Goal: Book appointment/travel/reservation

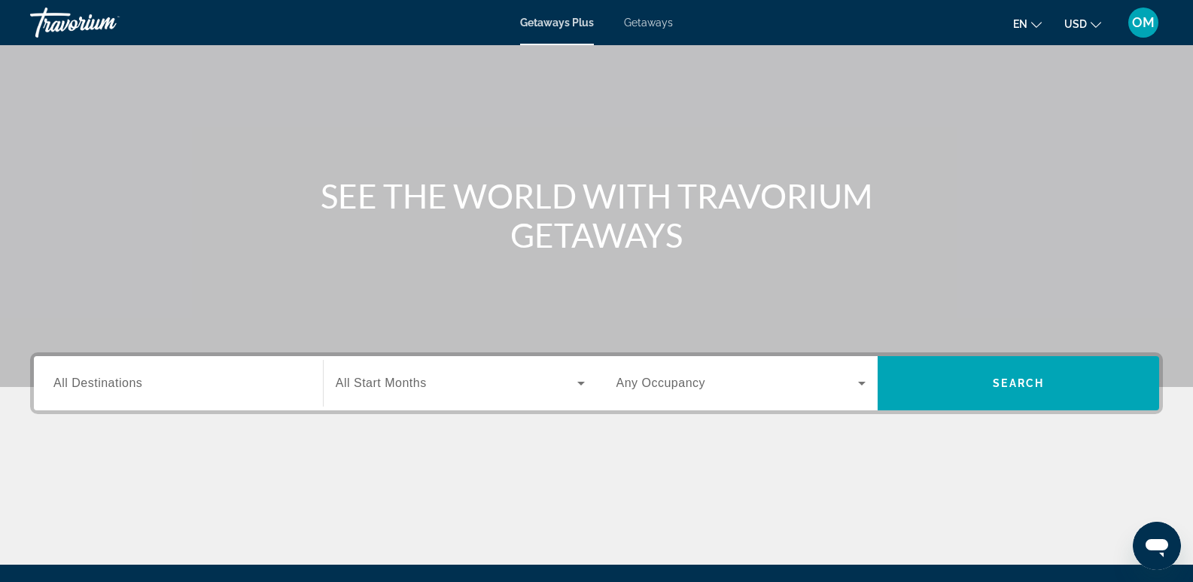
scroll to position [150, 0]
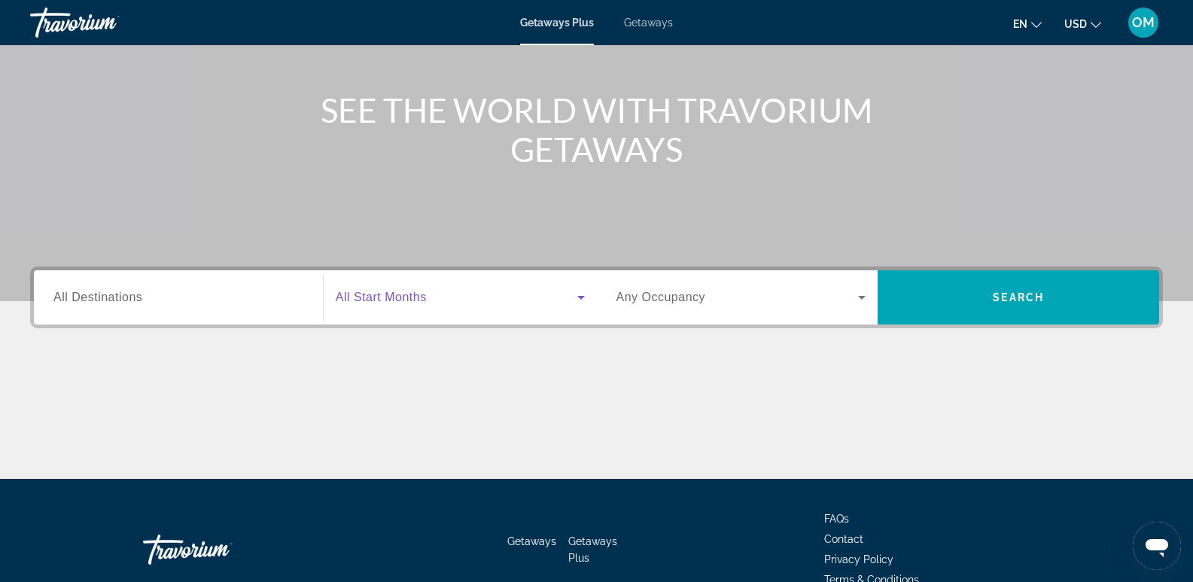
click at [579, 296] on icon "Search widget" at bounding box center [581, 298] width 8 height 4
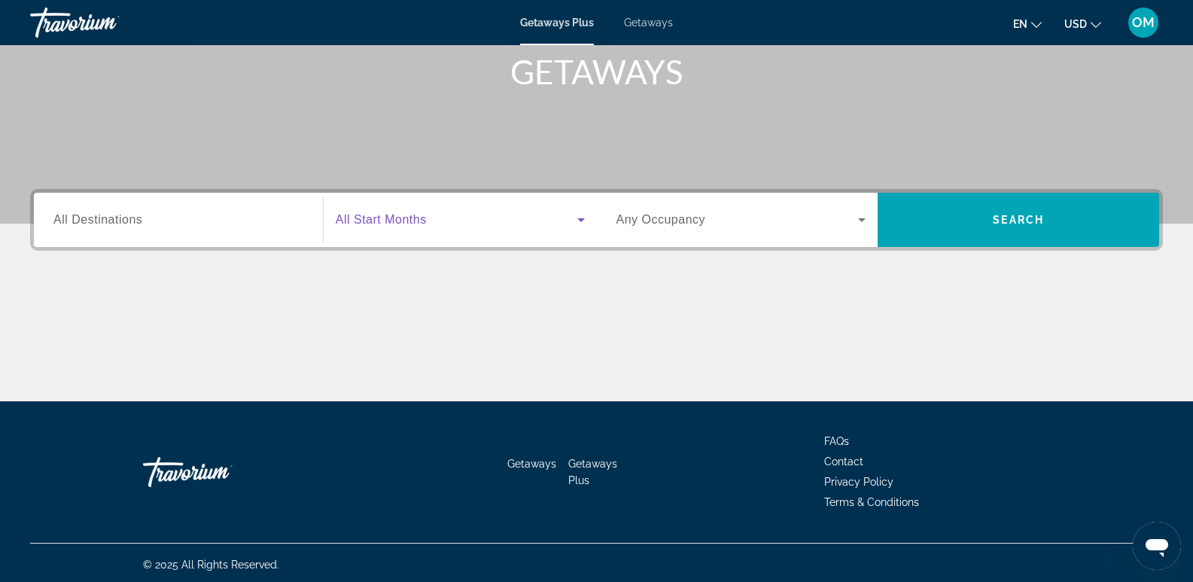
scroll to position [232, 0]
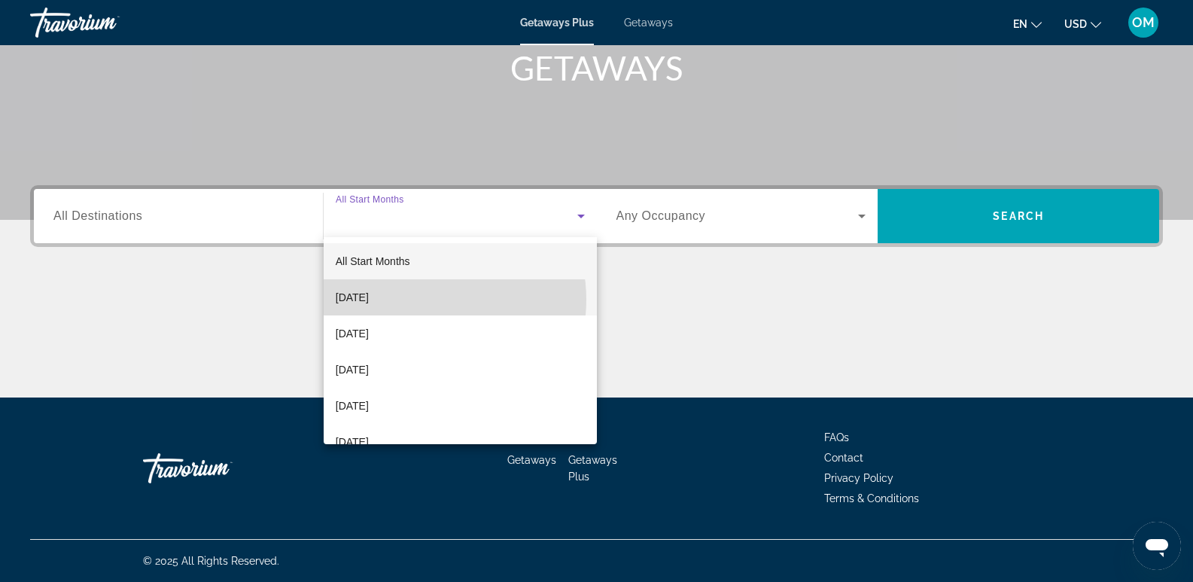
click at [420, 299] on mat-option "[DATE]" at bounding box center [460, 297] width 273 height 36
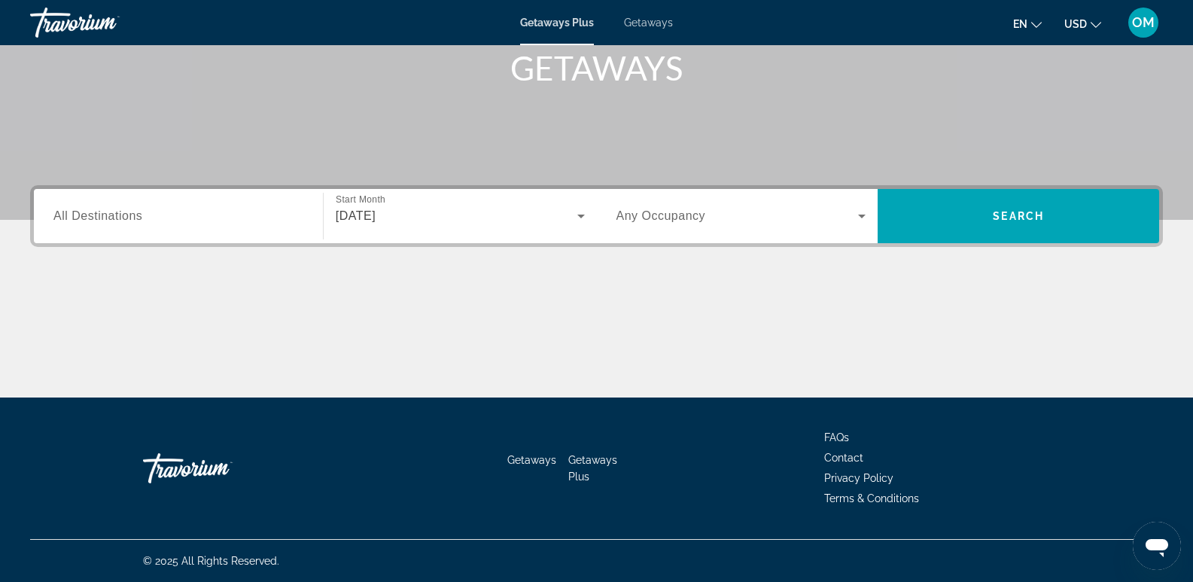
click at [136, 218] on span "All Destinations" at bounding box center [97, 215] width 89 height 13
click at [136, 218] on input "Destination All Destinations" at bounding box center [178, 217] width 250 height 18
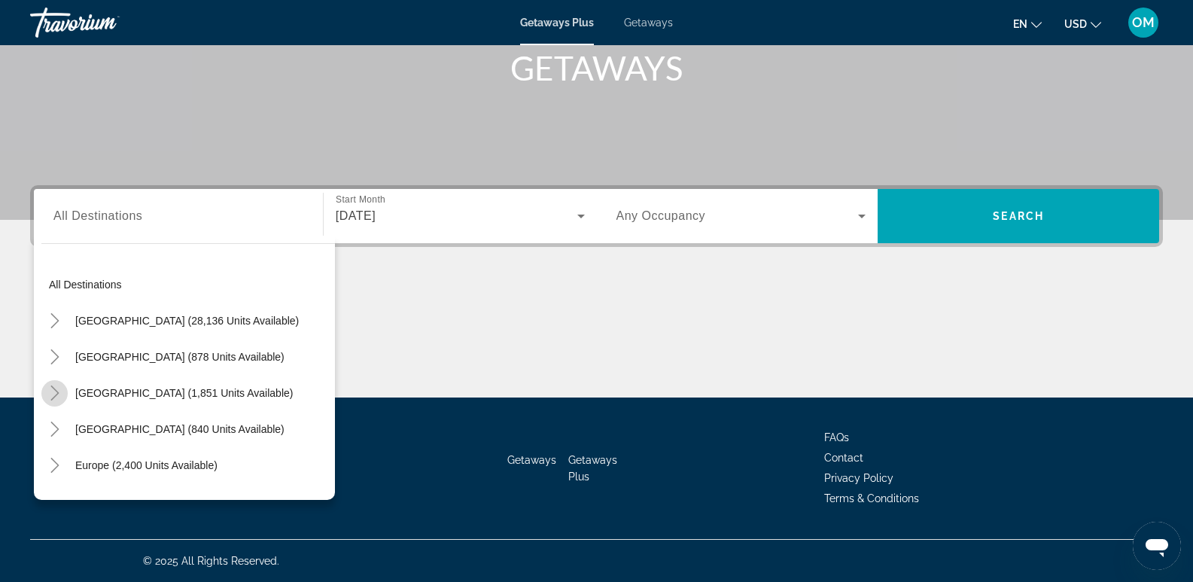
click at [53, 394] on icon "Toggle Canada (1,851 units available)" at bounding box center [54, 392] width 15 height 15
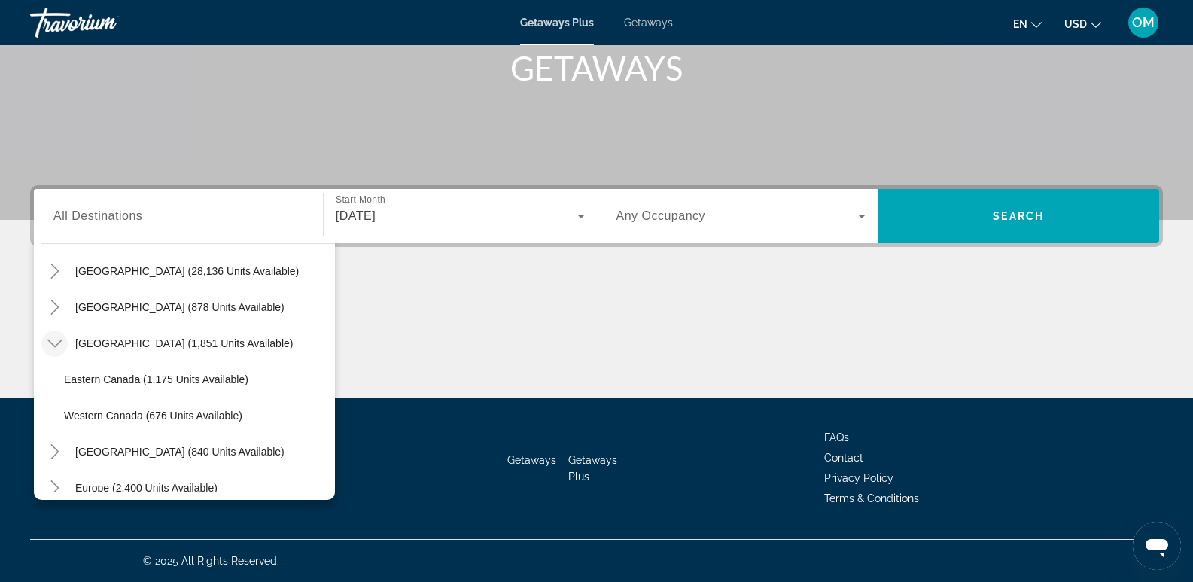
scroll to position [75, 0]
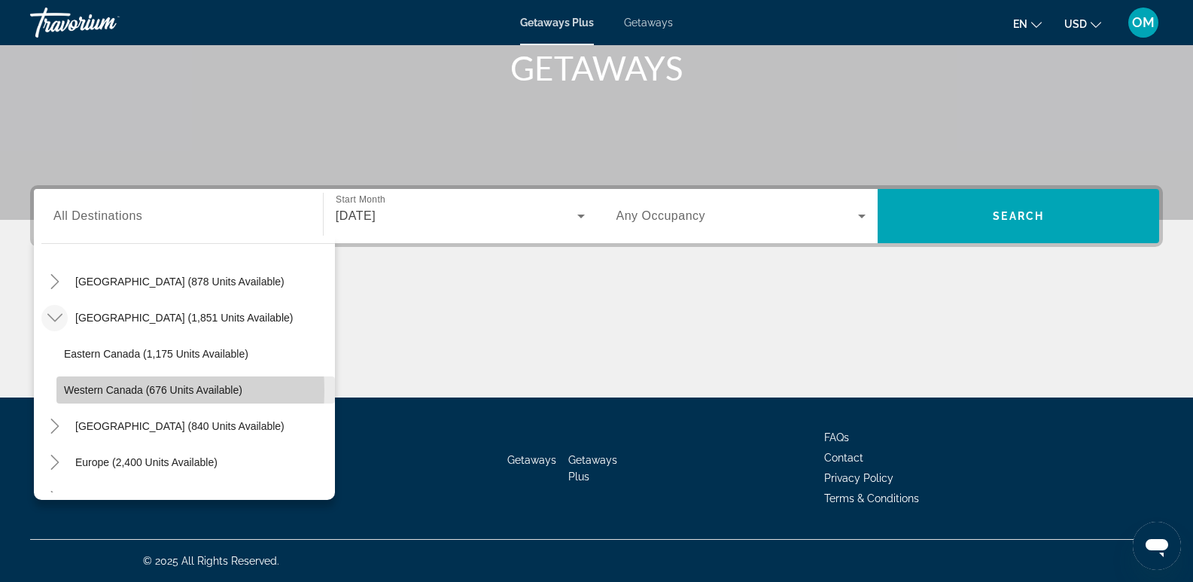
click at [85, 390] on span "Western Canada (676 units available)" at bounding box center [153, 390] width 178 height 12
type input "**********"
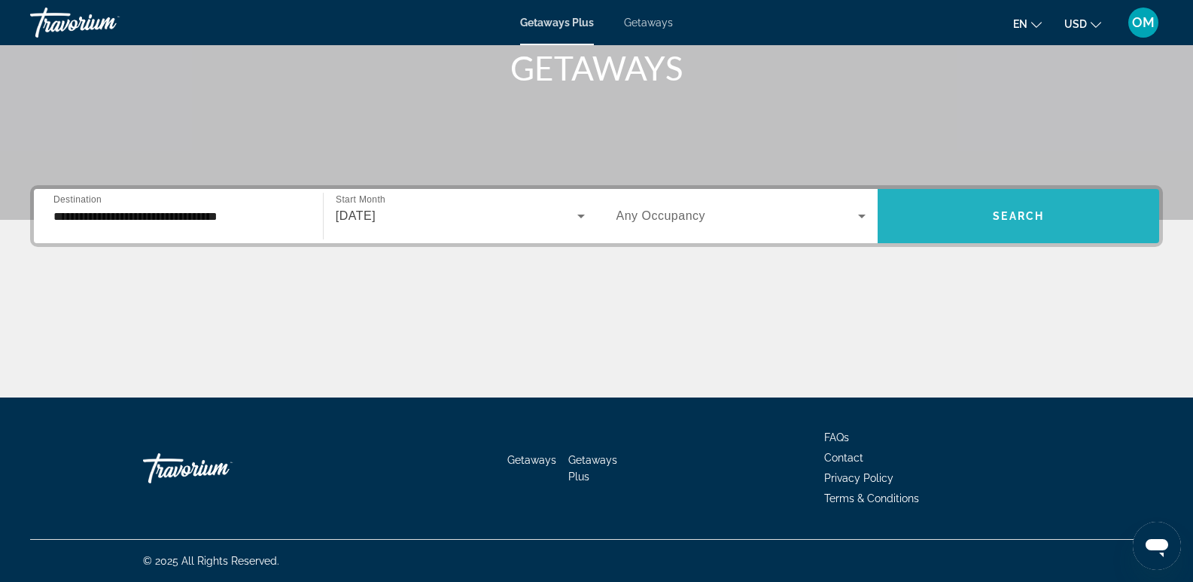
click at [1023, 216] on span "Search" at bounding box center [1017, 216] width 51 height 12
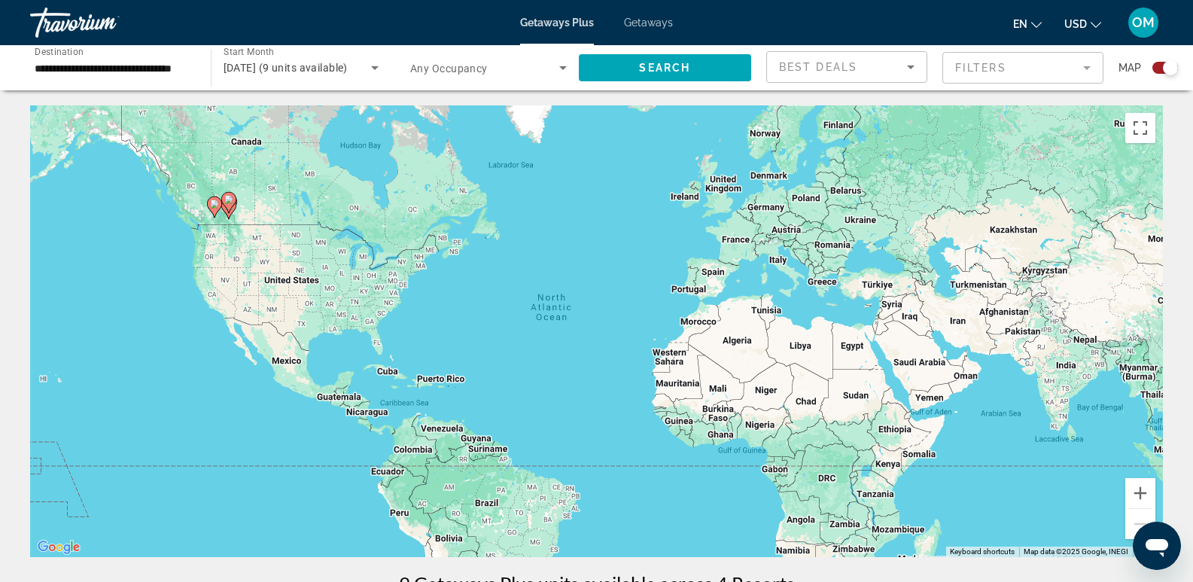
click at [1156, 68] on div "Search widget" at bounding box center [1165, 68] width 26 height 12
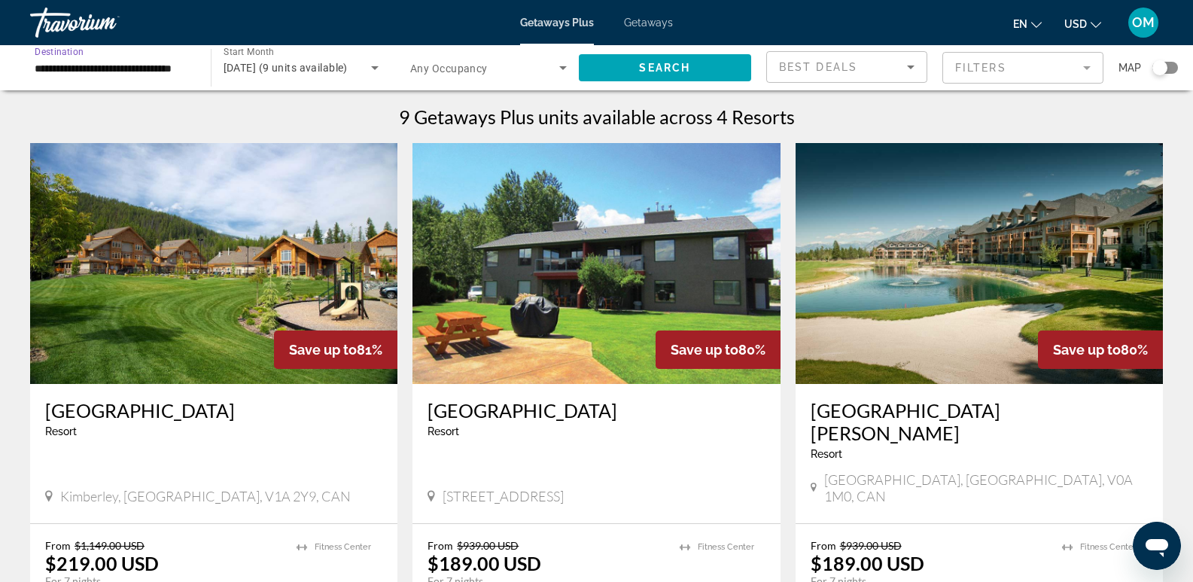
click at [84, 63] on input "**********" at bounding box center [113, 68] width 157 height 18
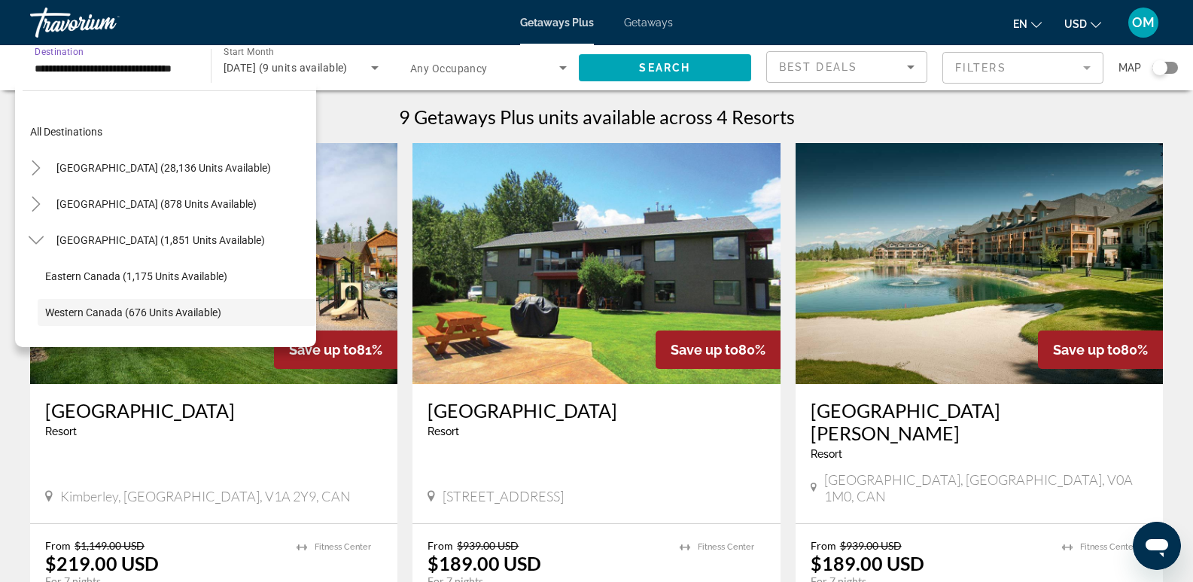
scroll to position [90, 0]
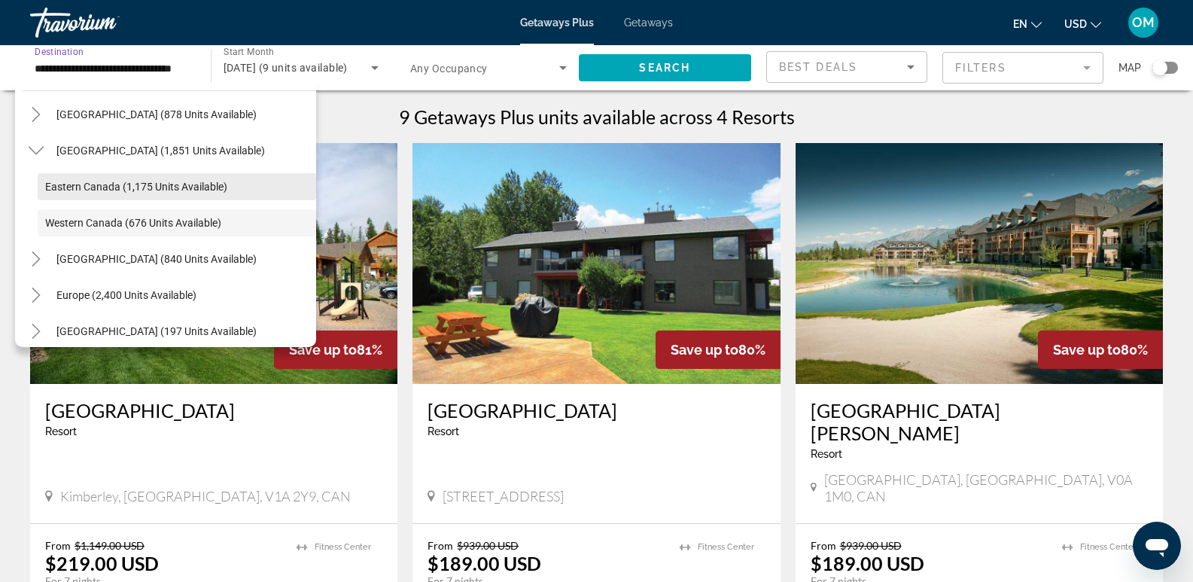
click at [51, 184] on span "Eastern Canada (1,175 units available)" at bounding box center [136, 187] width 182 height 12
type input "**********"
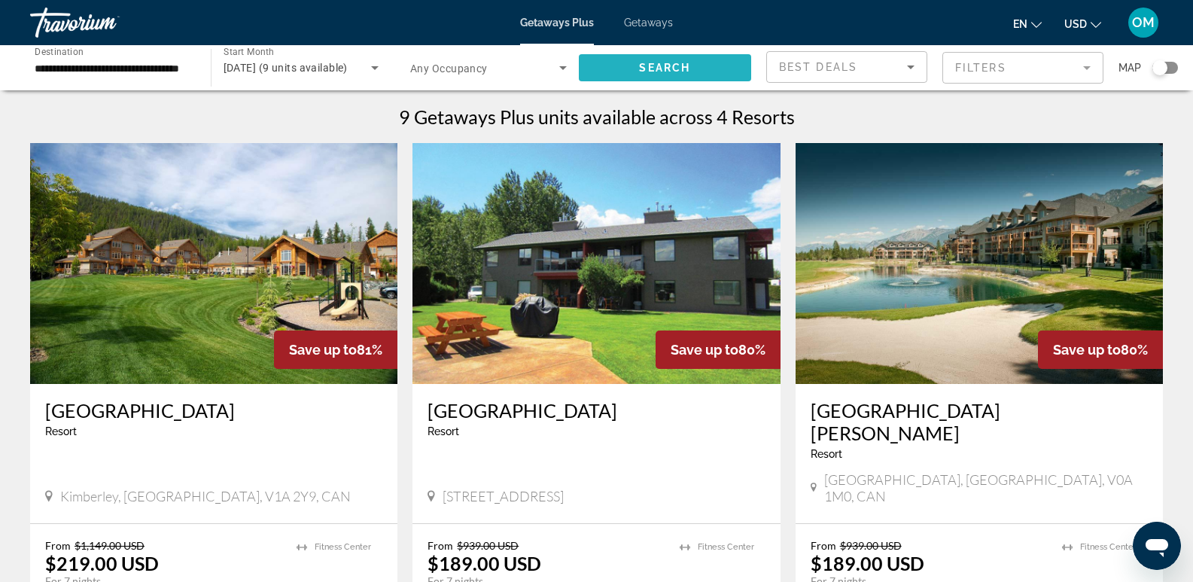
click at [699, 71] on span "Search widget" at bounding box center [665, 68] width 173 height 36
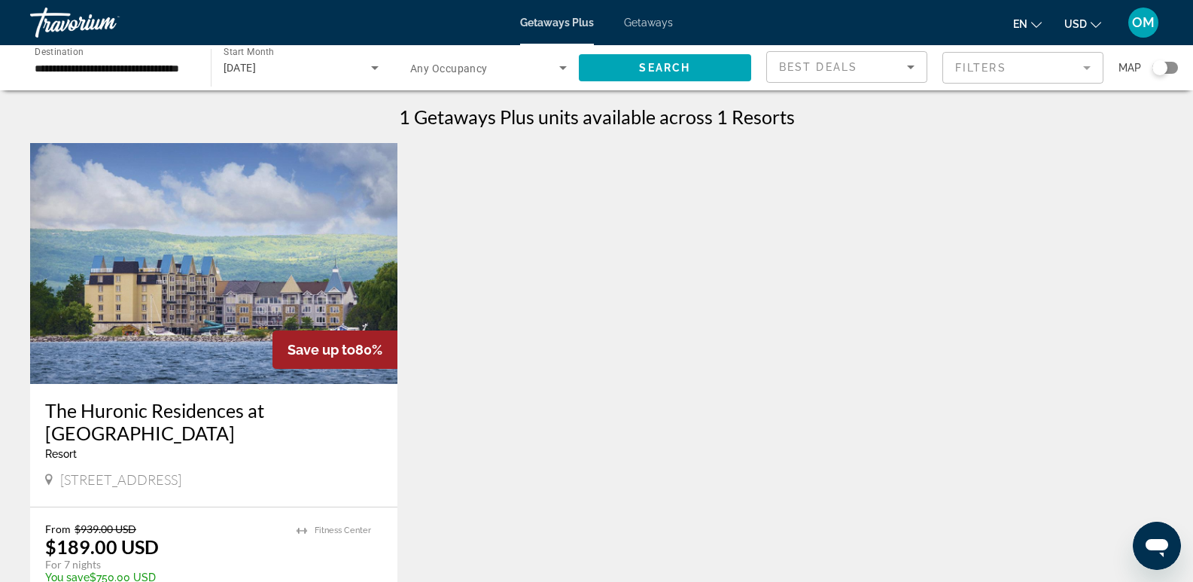
scroll to position [75, 0]
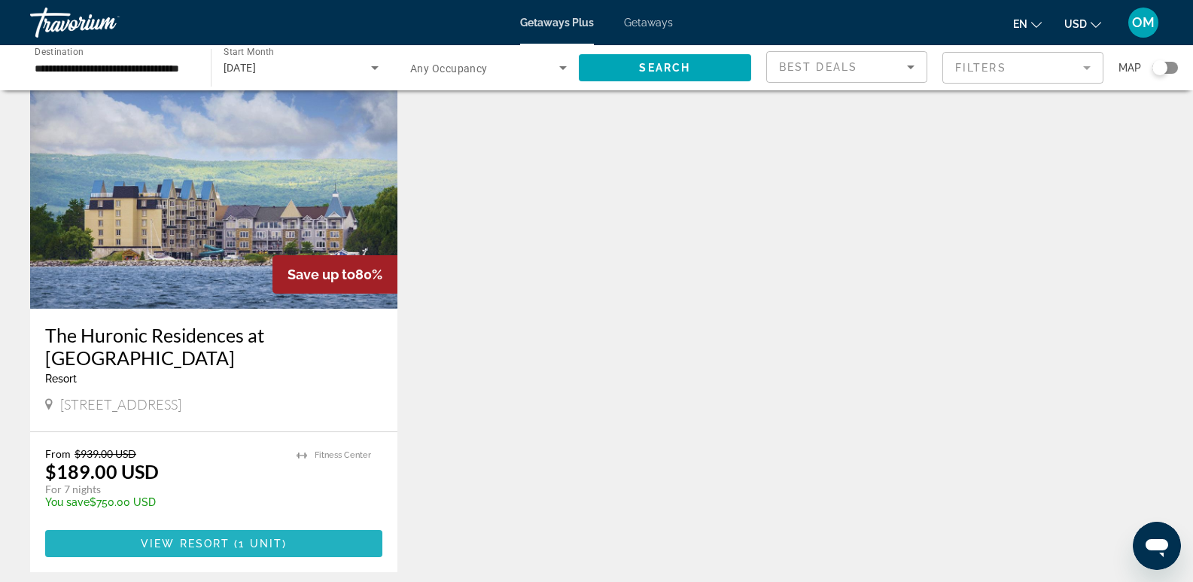
click at [196, 537] on span "View Resort" at bounding box center [185, 543] width 89 height 12
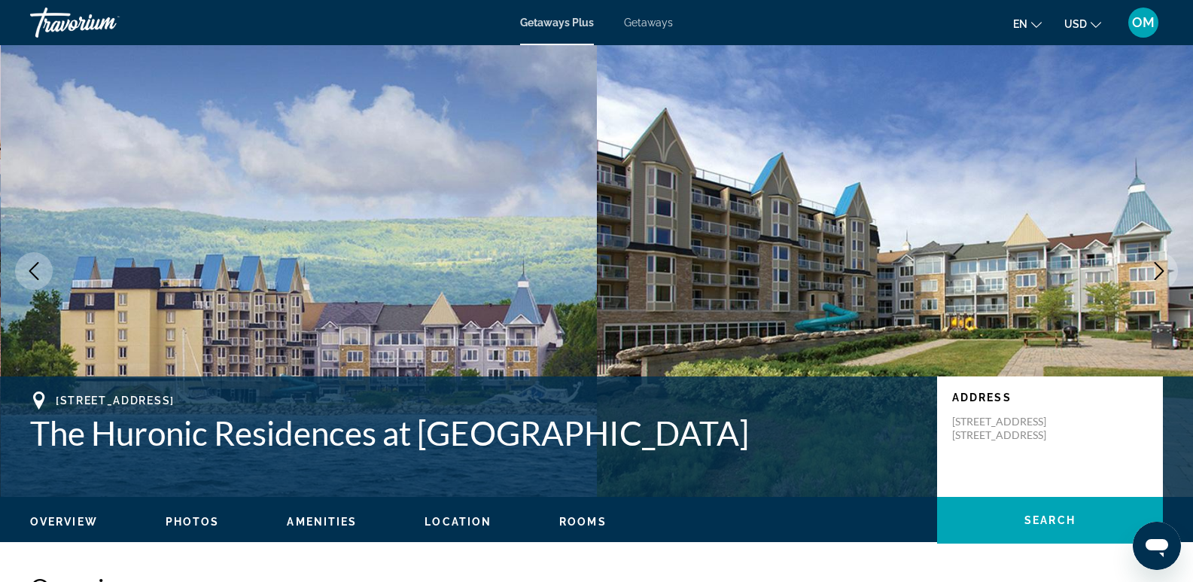
click at [582, 524] on span "Rooms" at bounding box center [582, 521] width 47 height 12
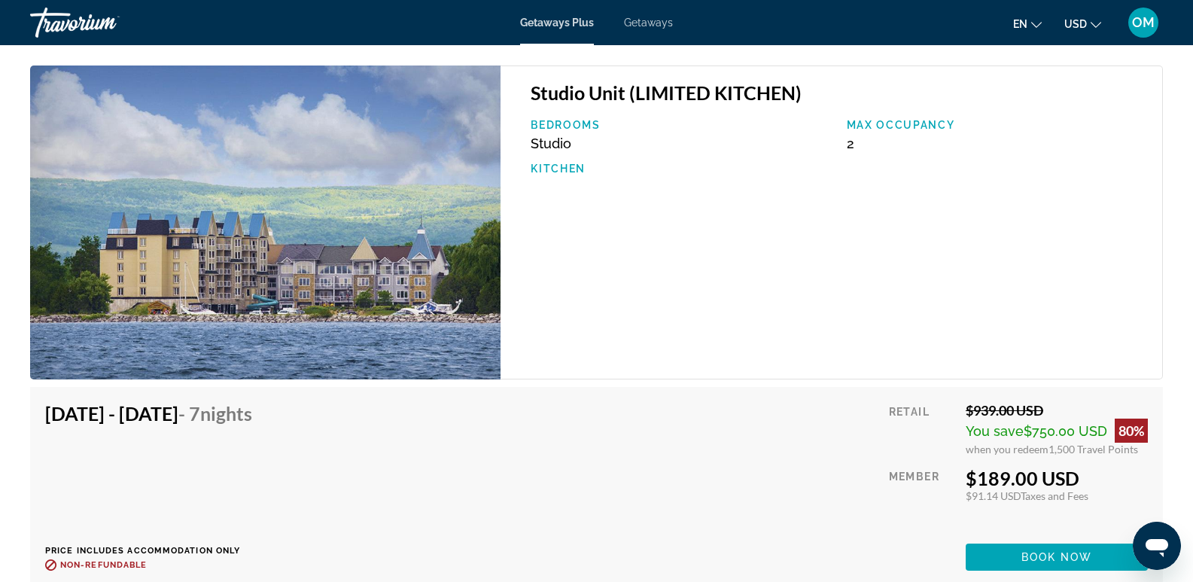
scroll to position [1998, 0]
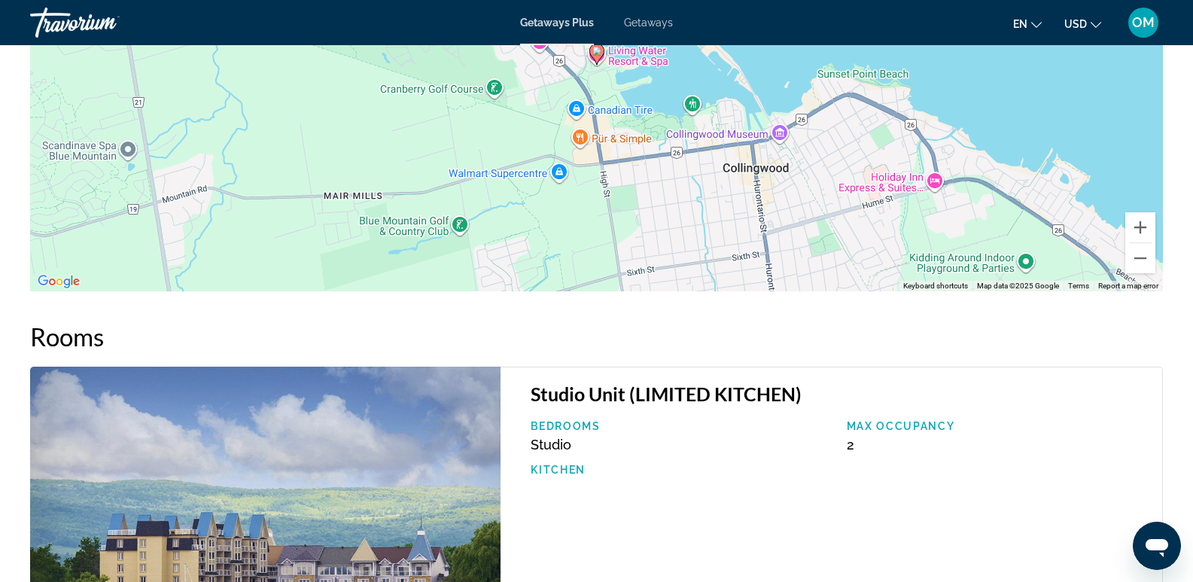
click at [1090, 23] on icon "Change currency" at bounding box center [1095, 25] width 11 height 11
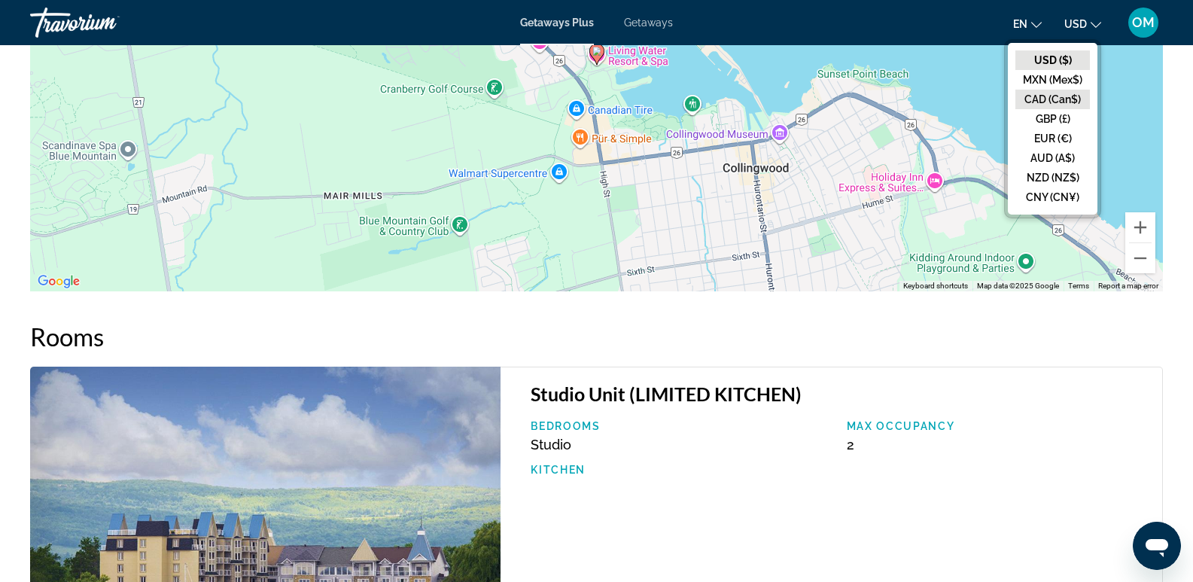
click at [1058, 96] on button "CAD (Can$)" at bounding box center [1052, 100] width 74 height 20
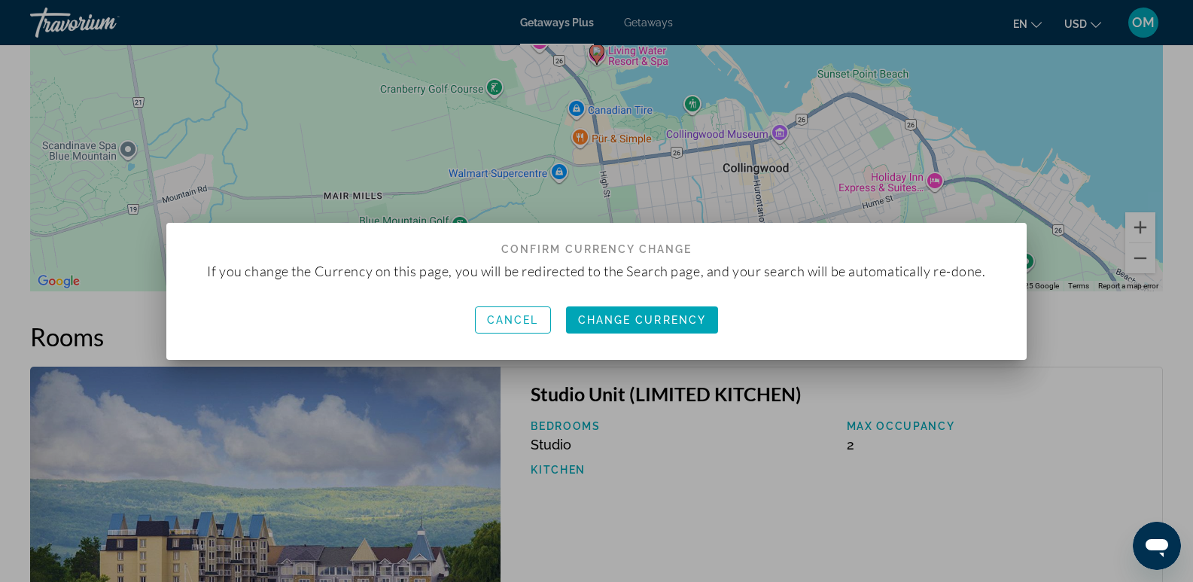
scroll to position [0, 0]
click at [674, 321] on span "Change Currency" at bounding box center [642, 320] width 129 height 12
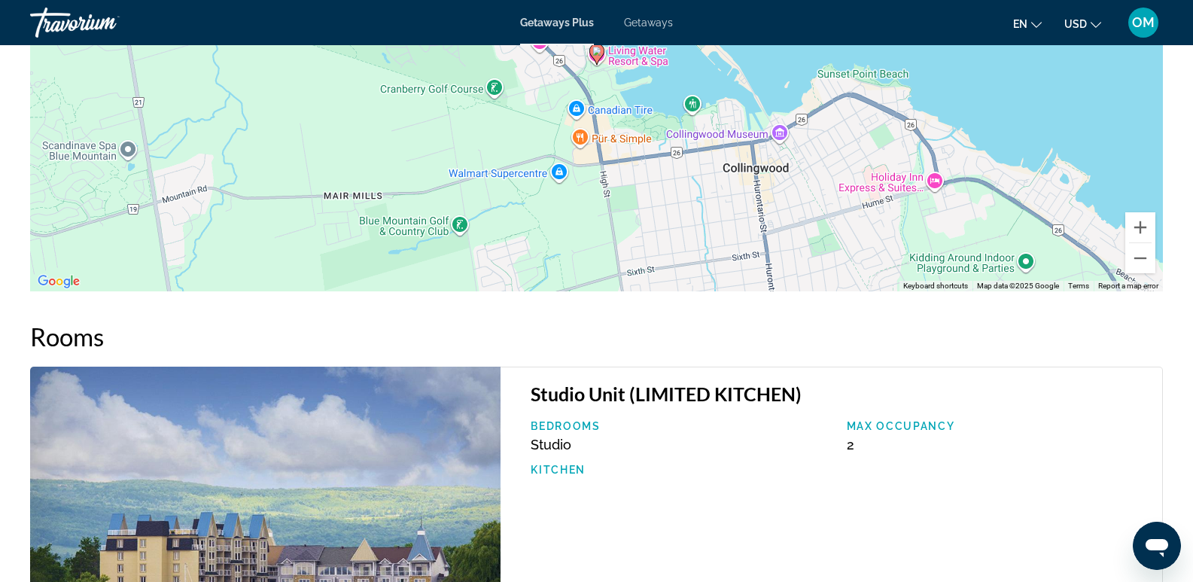
scroll to position [1998, 0]
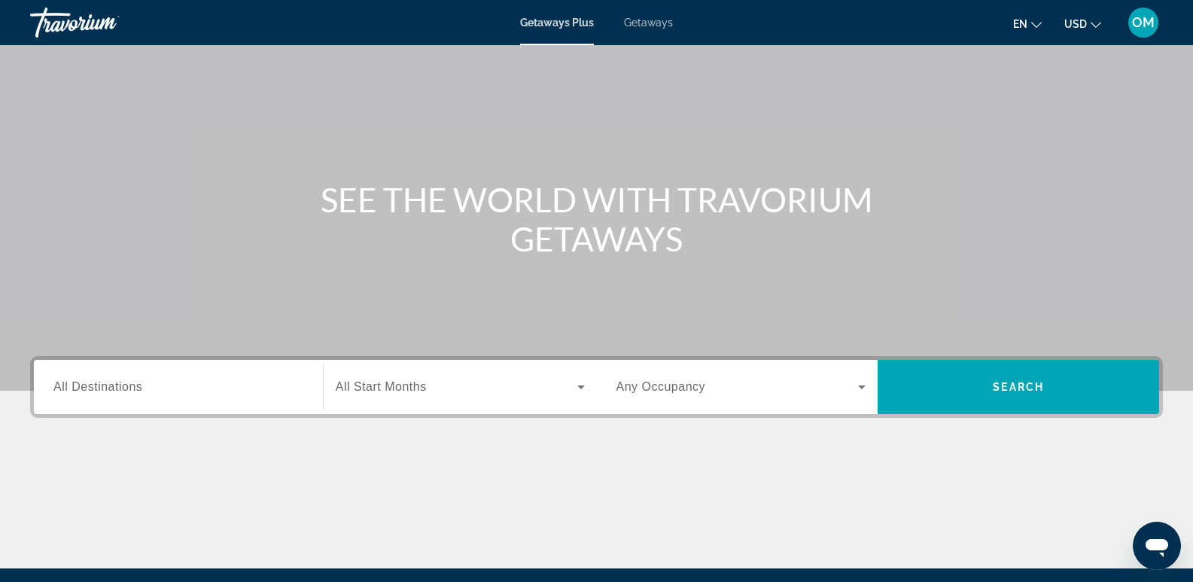
scroll to position [150, 0]
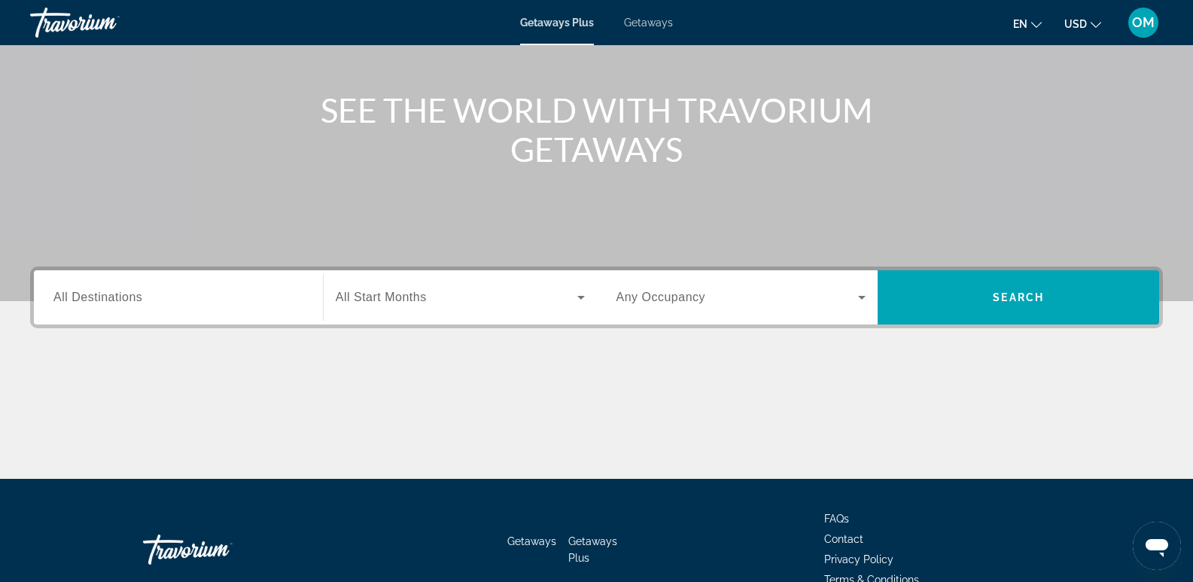
click at [93, 293] on span "All Destinations" at bounding box center [97, 296] width 89 height 13
click at [93, 293] on input "Destination All Destinations" at bounding box center [178, 298] width 250 height 18
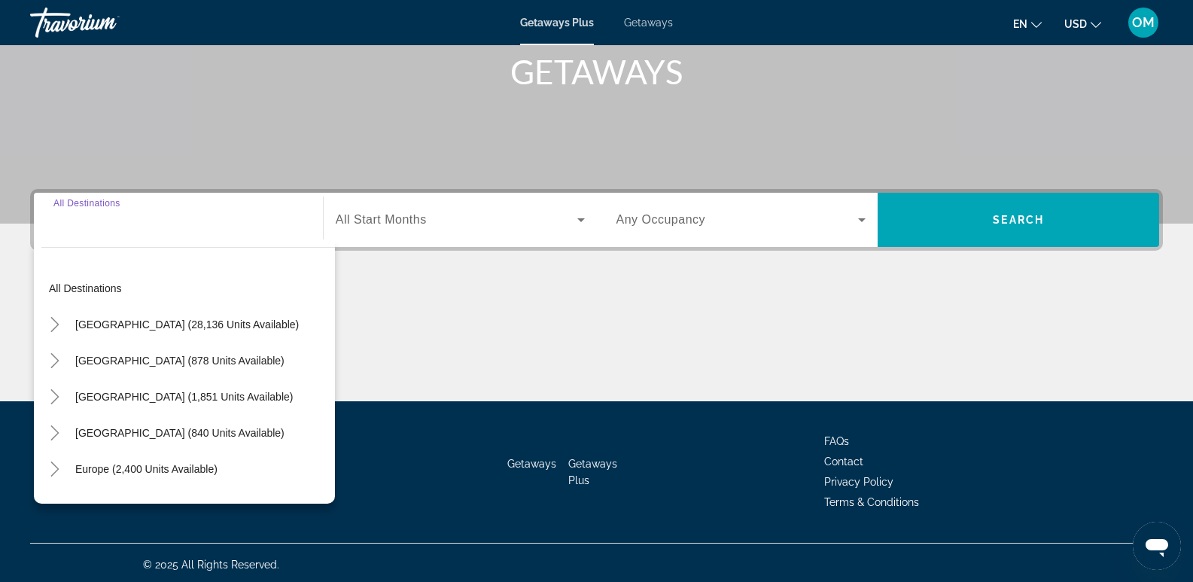
scroll to position [232, 0]
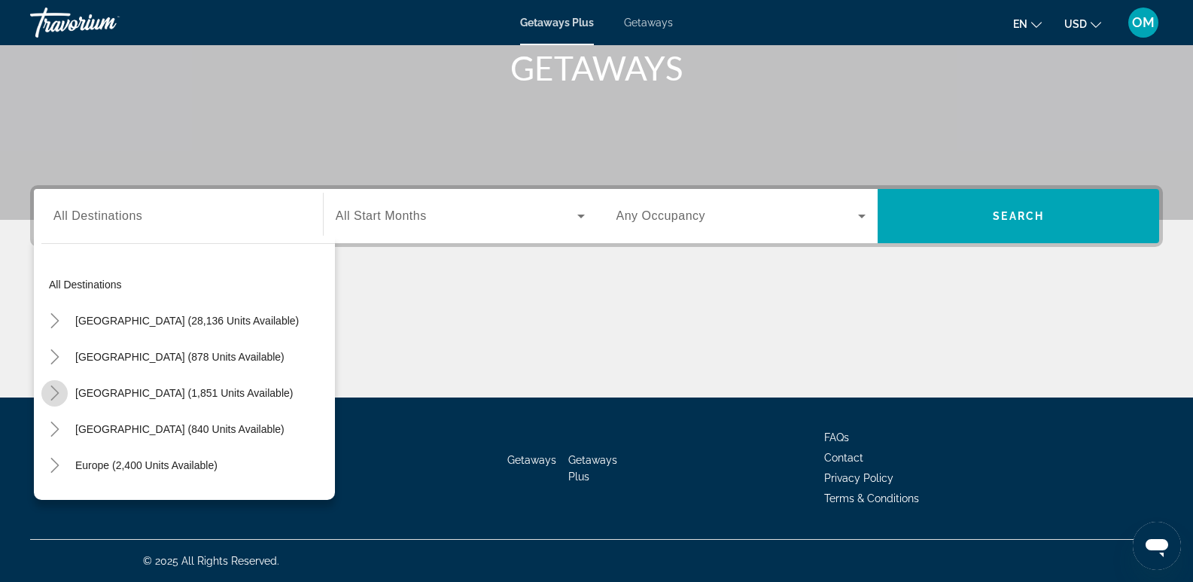
click at [53, 392] on icon "Toggle Canada (1,851 units available)" at bounding box center [54, 392] width 15 height 15
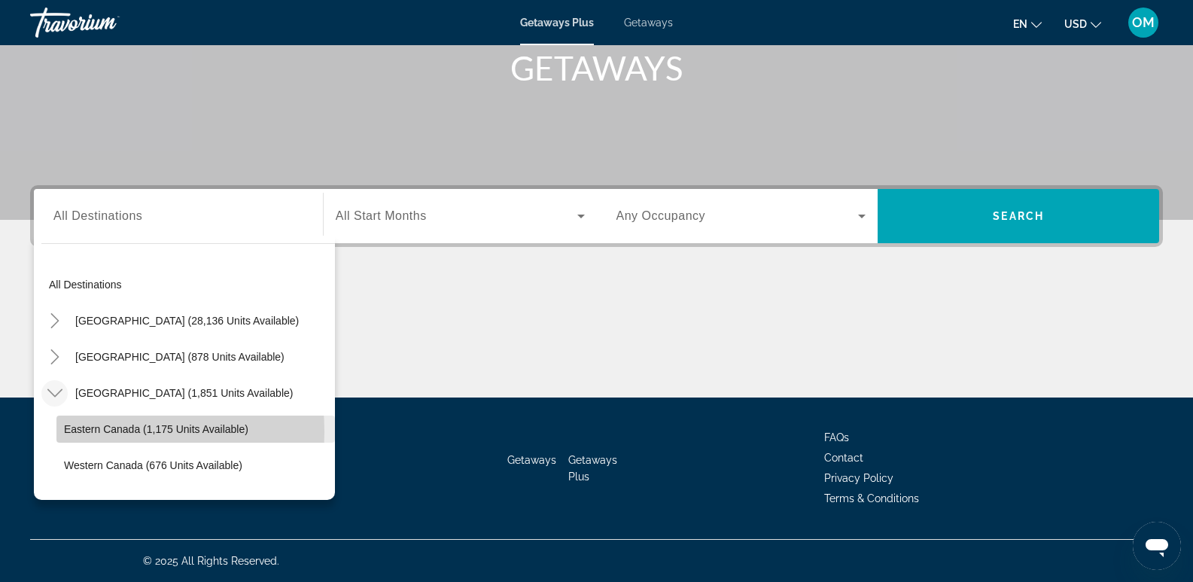
click at [67, 432] on span "Eastern Canada (1,175 units available)" at bounding box center [156, 429] width 184 height 12
type input "**********"
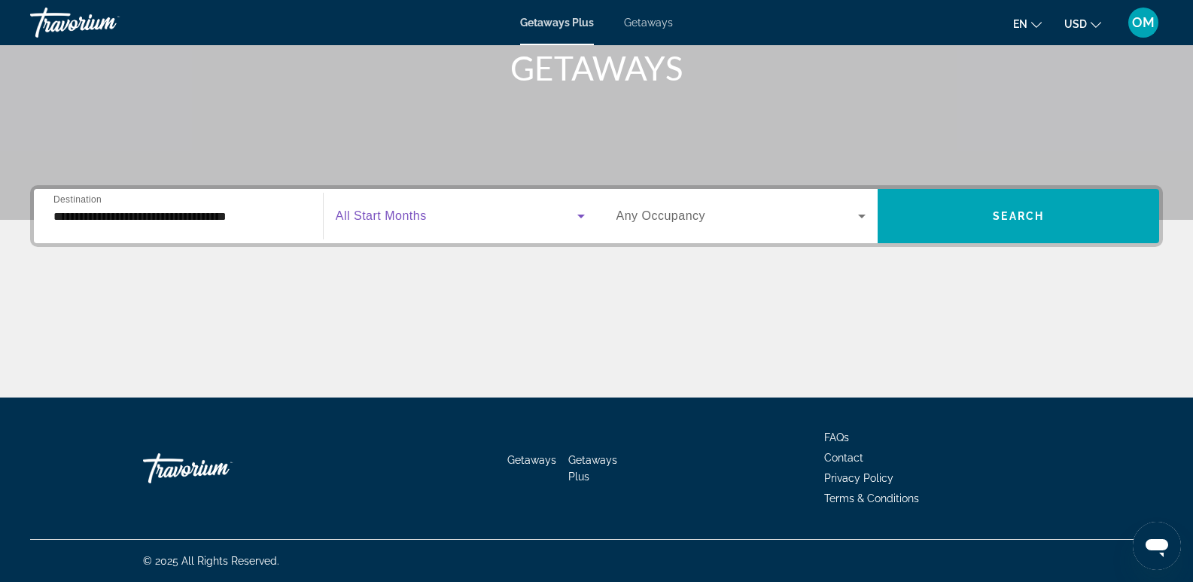
click at [580, 216] on icon "Search widget" at bounding box center [581, 216] width 8 height 4
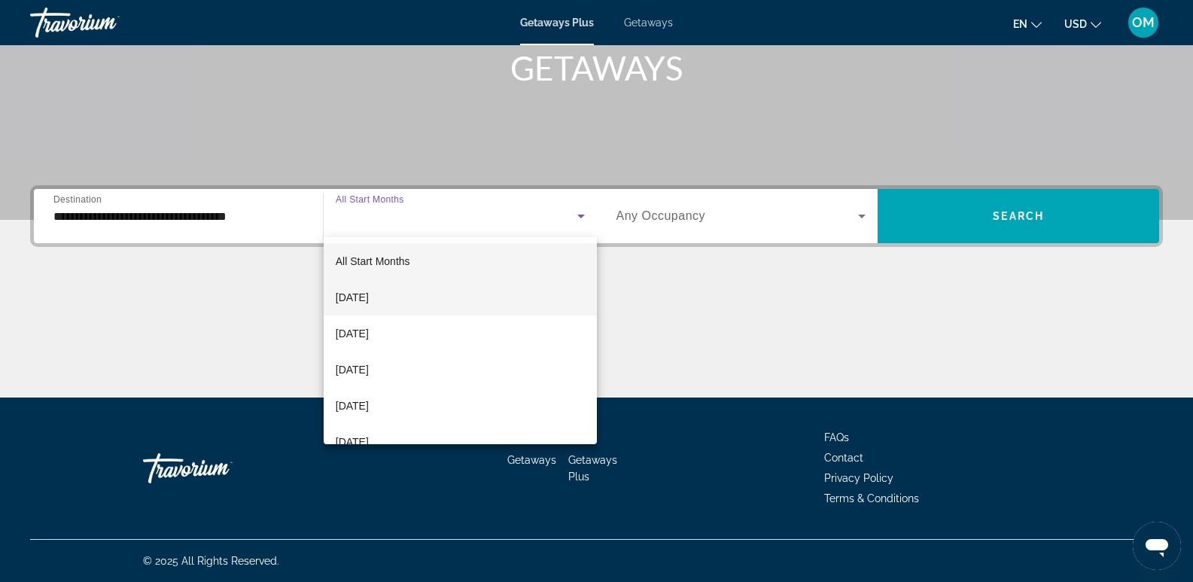
click at [403, 292] on mat-option "[DATE]" at bounding box center [460, 297] width 273 height 36
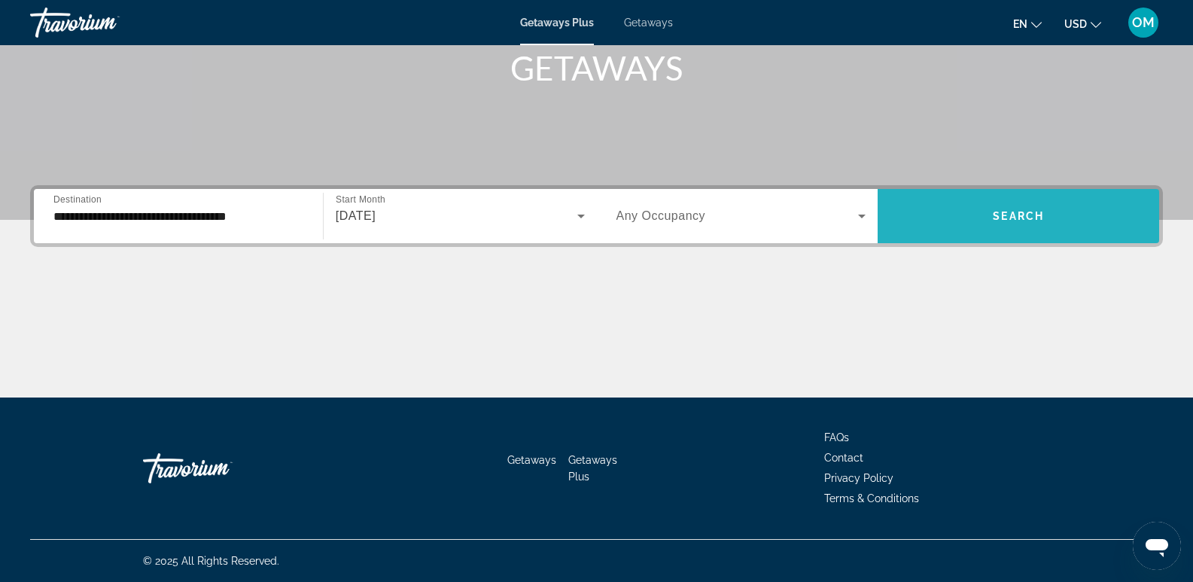
click at [1015, 214] on span "Search" at bounding box center [1017, 216] width 51 height 12
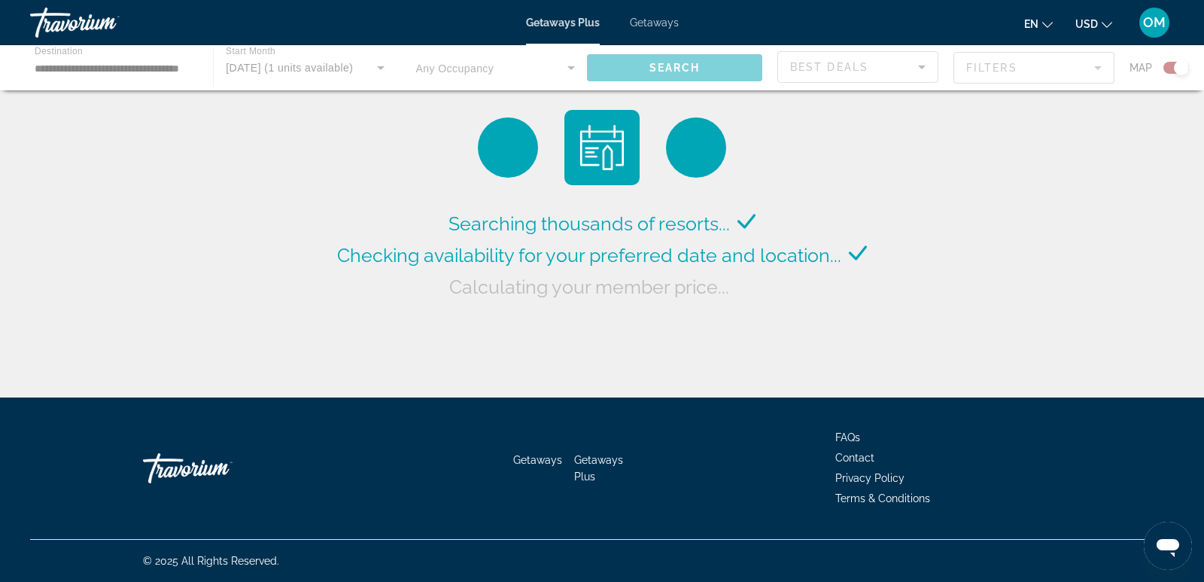
click at [1105, 18] on mat-icon "Change currency" at bounding box center [1107, 22] width 11 height 11
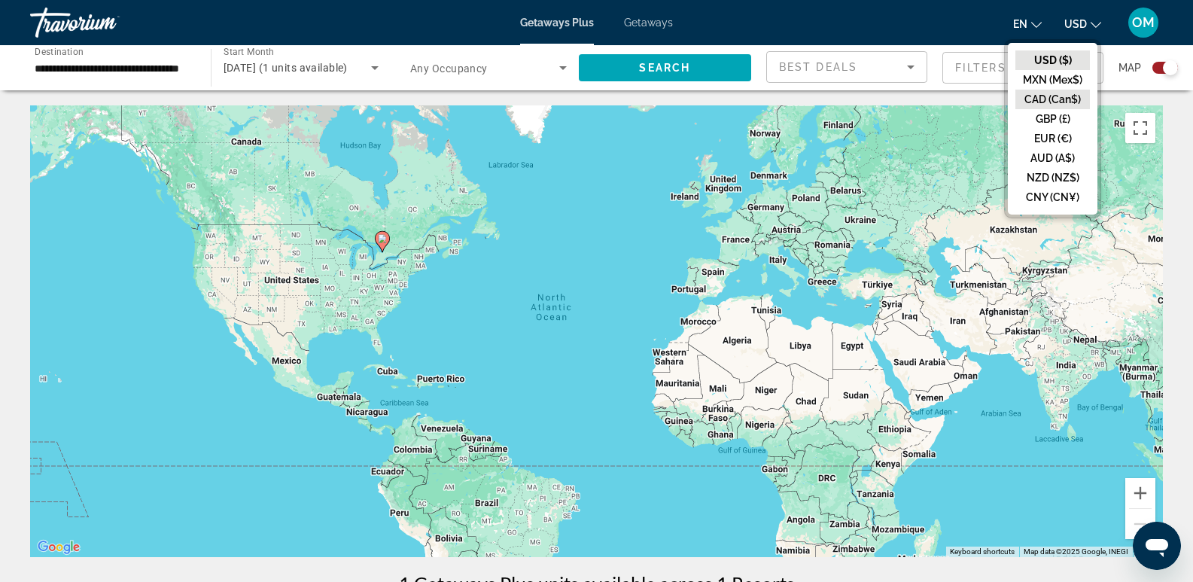
click at [1063, 98] on button "CAD (Can$)" at bounding box center [1052, 100] width 74 height 20
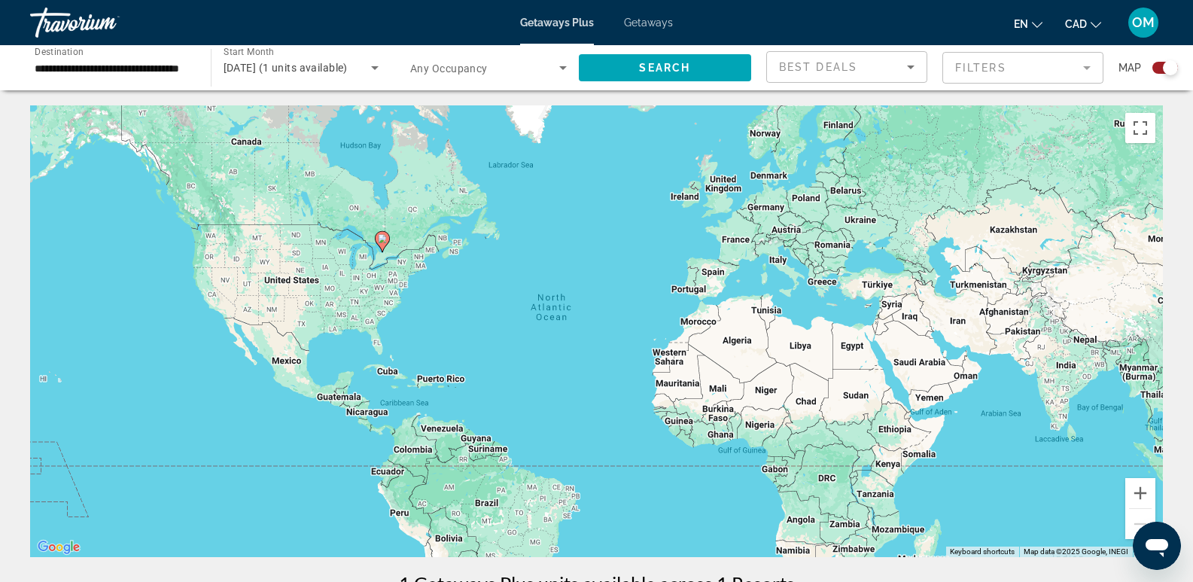
click at [1158, 64] on div "Search widget" at bounding box center [1165, 68] width 26 height 12
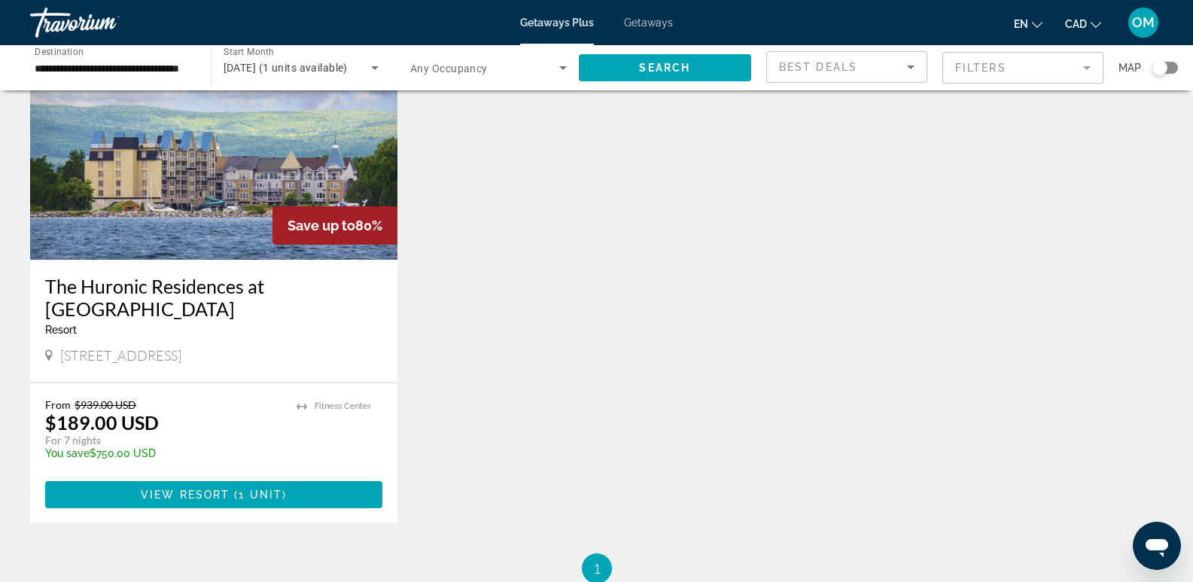
scroll to position [150, 0]
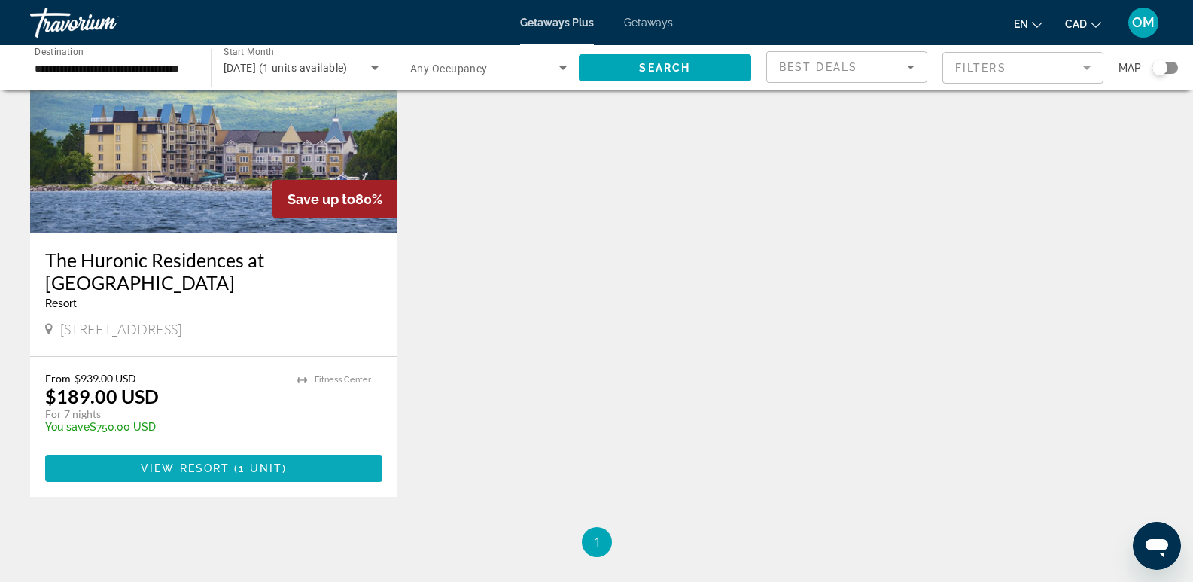
click at [214, 462] on span "View Resort" at bounding box center [185, 468] width 89 height 12
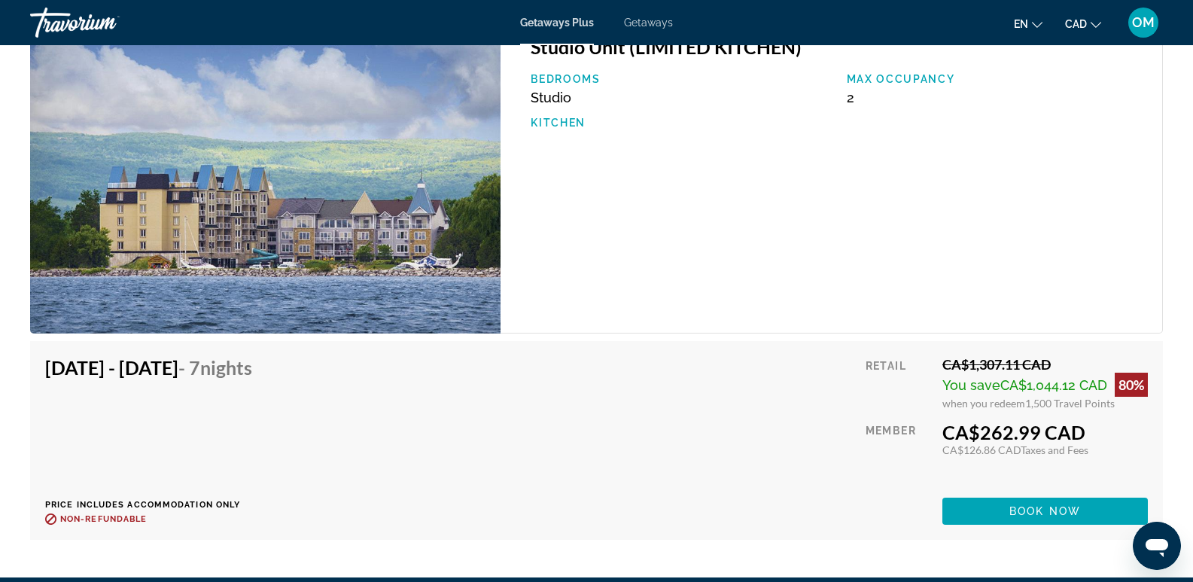
scroll to position [2333, 0]
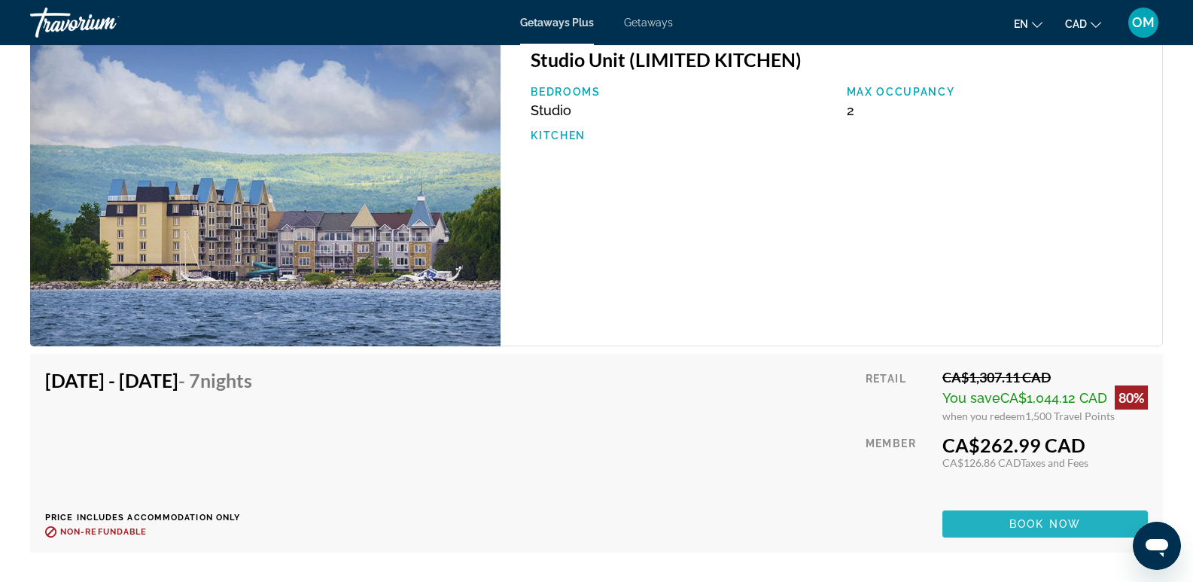
click at [1051, 526] on span "Book now" at bounding box center [1044, 524] width 71 height 12
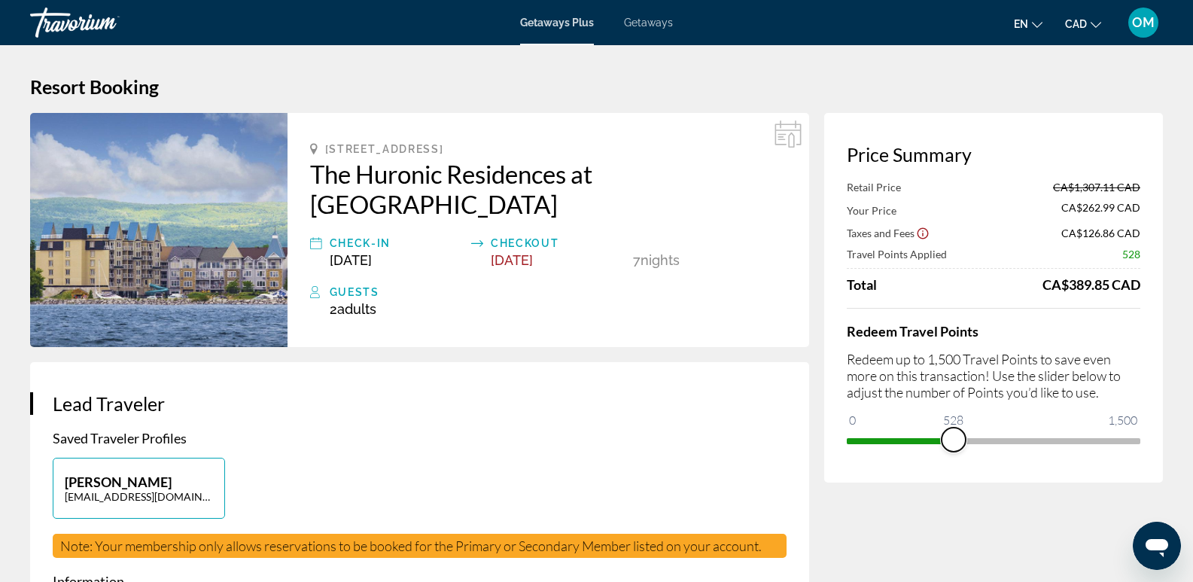
drag, startPoint x: 1132, startPoint y: 439, endPoint x: 953, endPoint y: 449, distance: 179.3
click at [953, 449] on span "ngx-slider" at bounding box center [953, 439] width 24 height 24
drag, startPoint x: 954, startPoint y: 441, endPoint x: 1166, endPoint y: 443, distance: 211.4
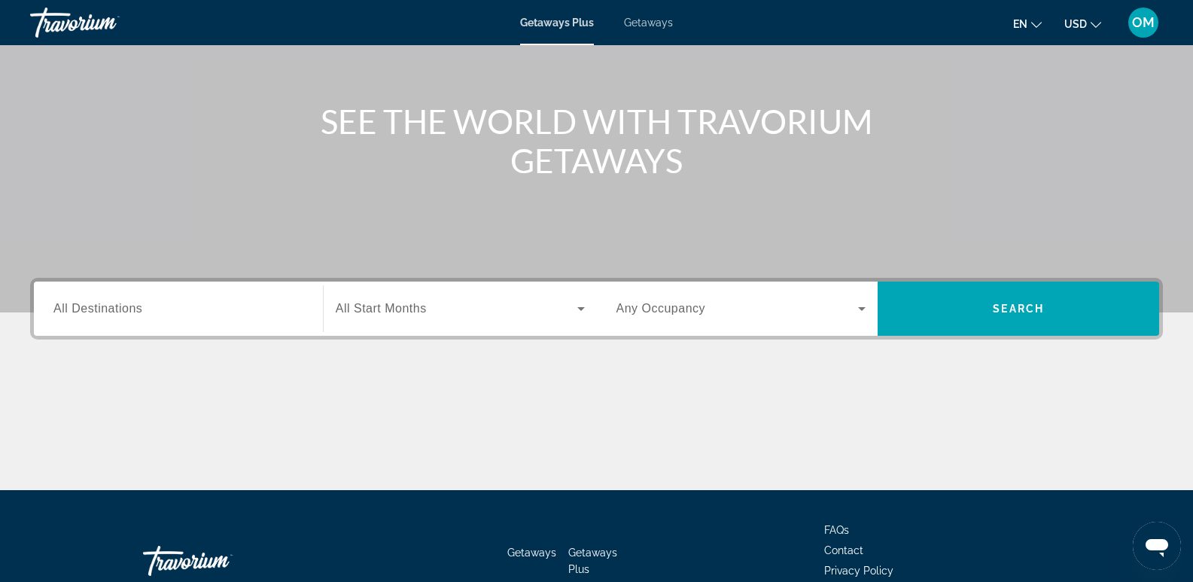
scroll to position [150, 0]
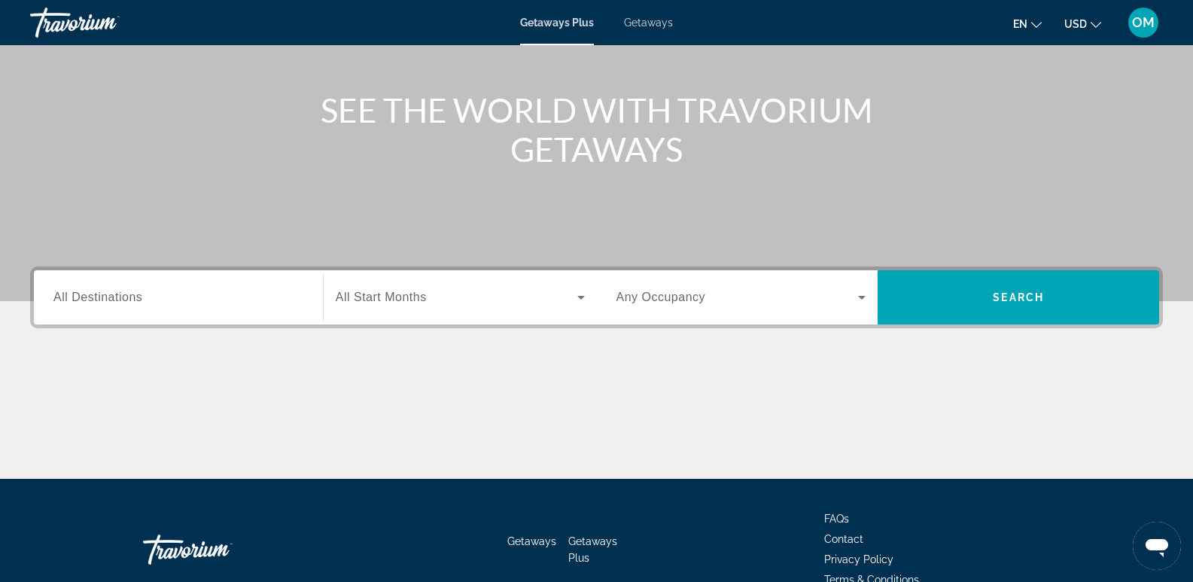
click at [92, 301] on span "All Destinations" at bounding box center [97, 296] width 89 height 13
click at [92, 301] on input "Destination All Destinations" at bounding box center [178, 298] width 250 height 18
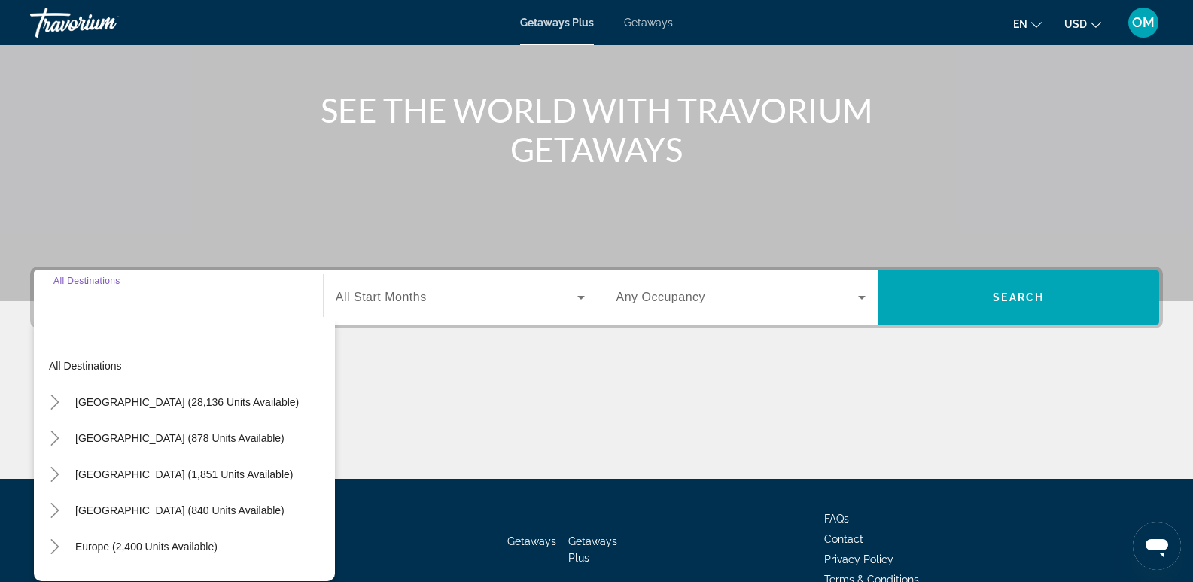
scroll to position [232, 0]
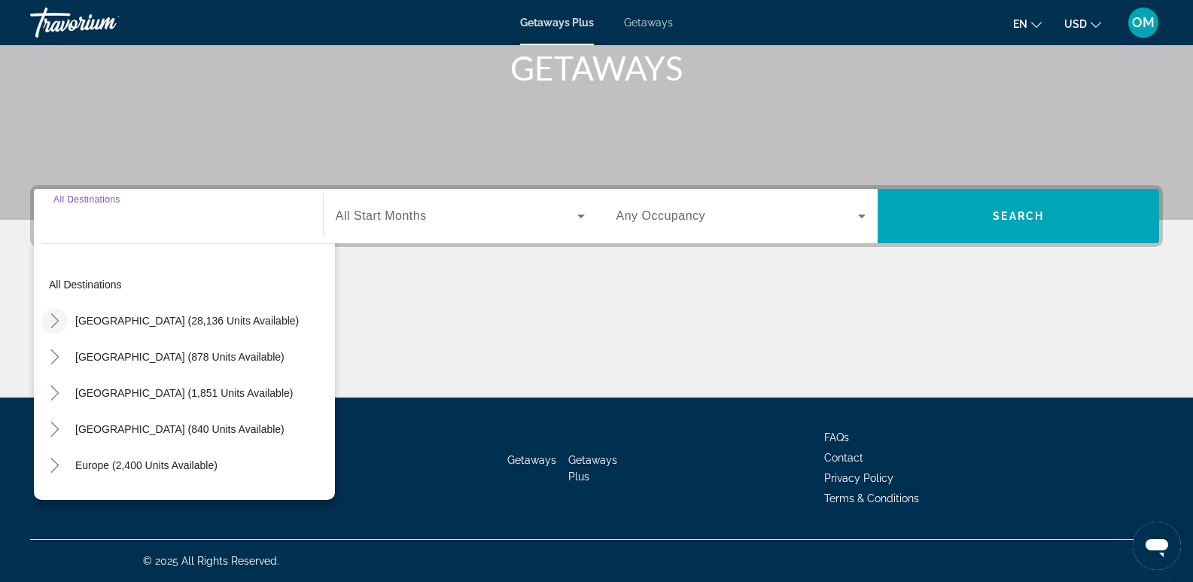
click at [53, 322] on icon "Toggle United States (28,136 units available)" at bounding box center [54, 320] width 15 height 15
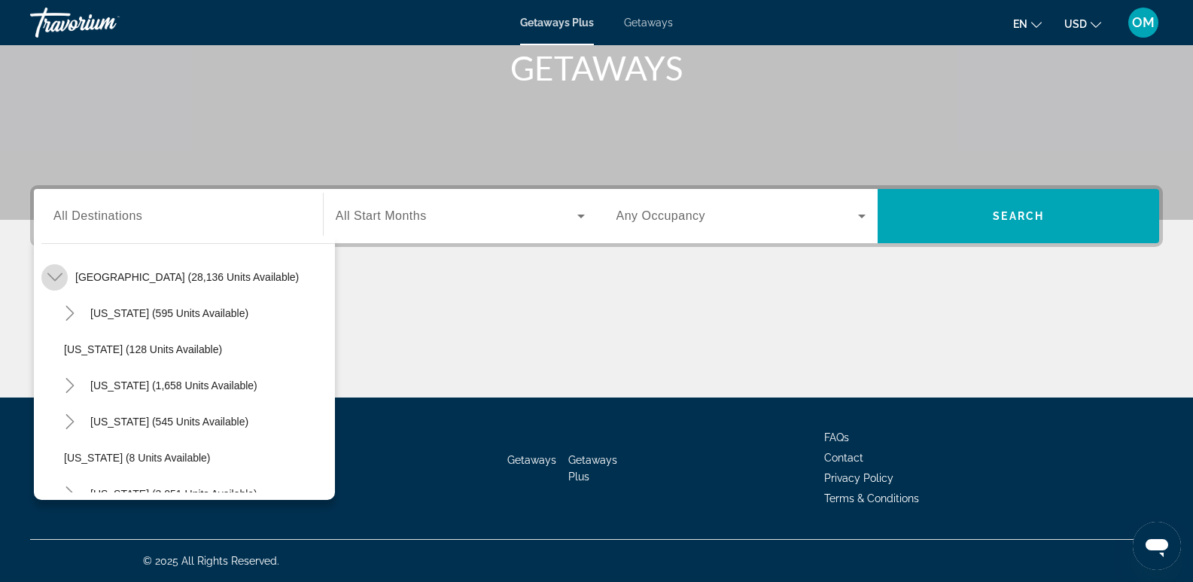
click at [53, 272] on icon "Toggle United States (28,136 units available)" at bounding box center [54, 276] width 15 height 15
click at [56, 276] on icon "Toggle United States (28,136 units available)" at bounding box center [54, 276] width 8 height 15
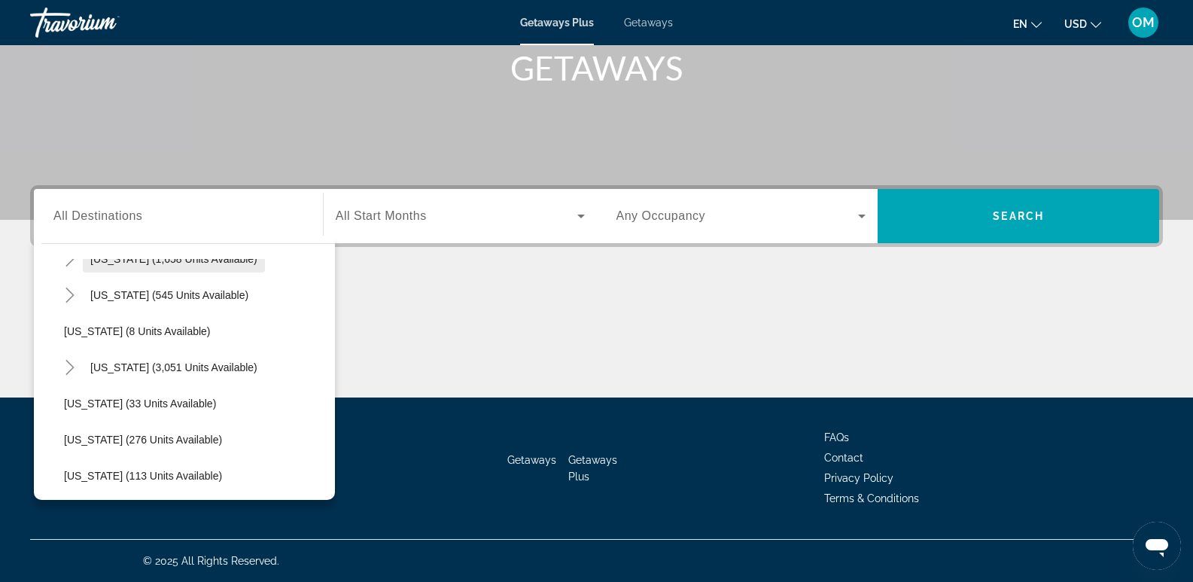
scroll to position [194, 0]
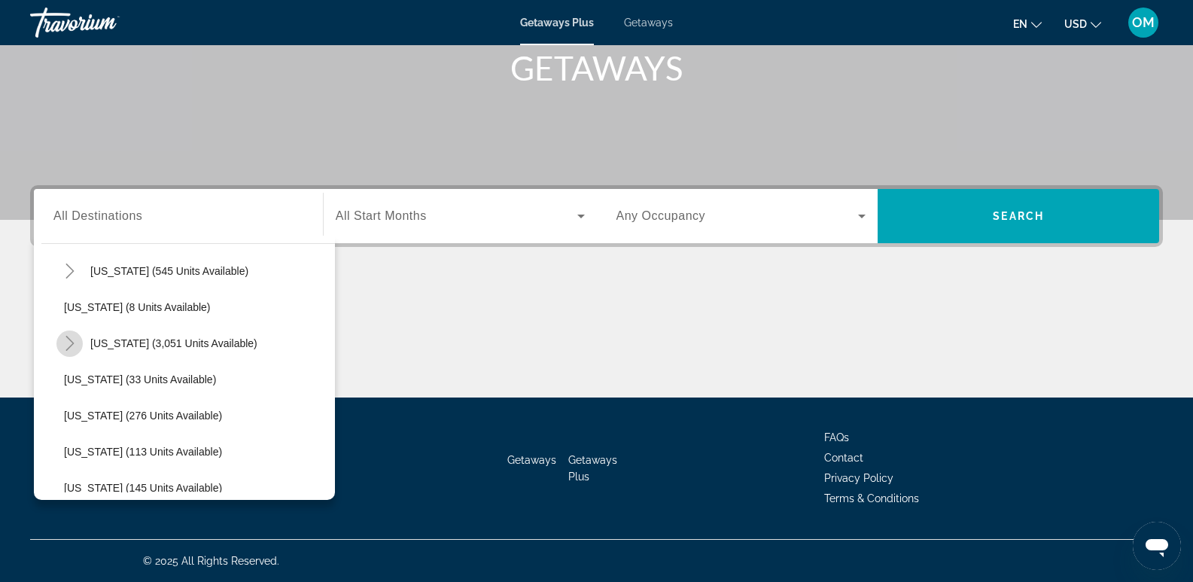
click at [70, 342] on icon "Toggle Florida (3,051 units available)" at bounding box center [69, 343] width 15 height 15
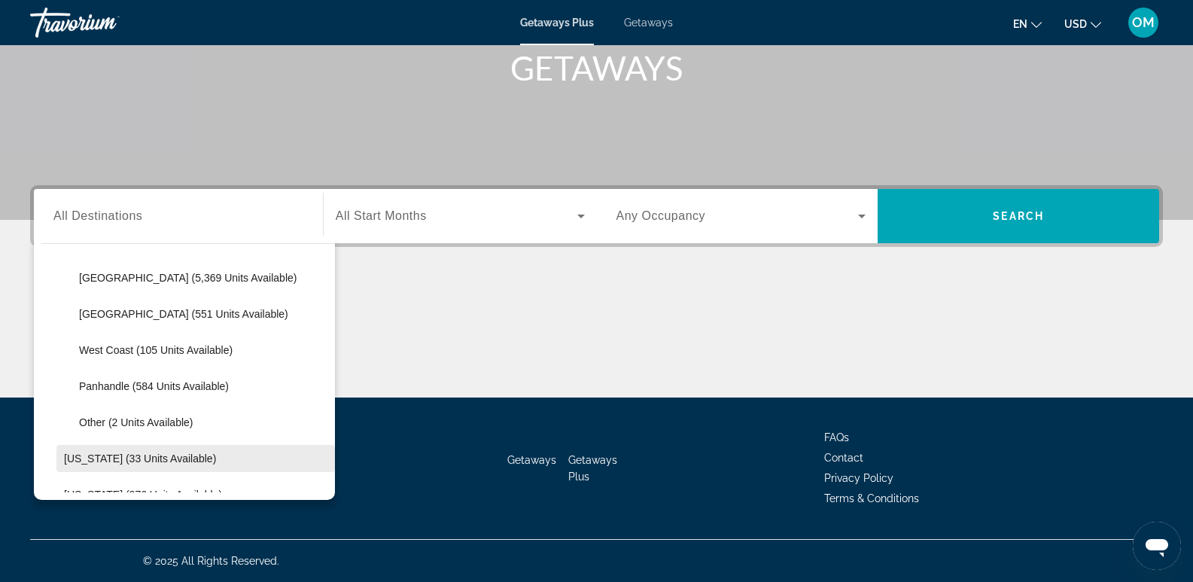
scroll to position [269, 0]
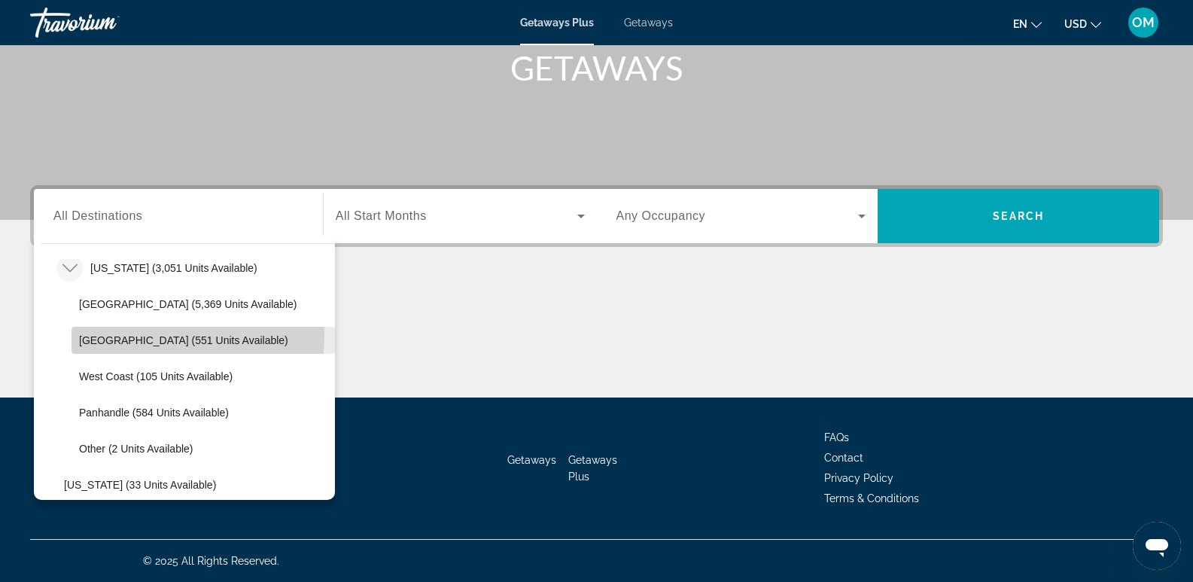
click at [91, 334] on span "[GEOGRAPHIC_DATA] (551 units available)" at bounding box center [183, 340] width 209 height 12
type input "**********"
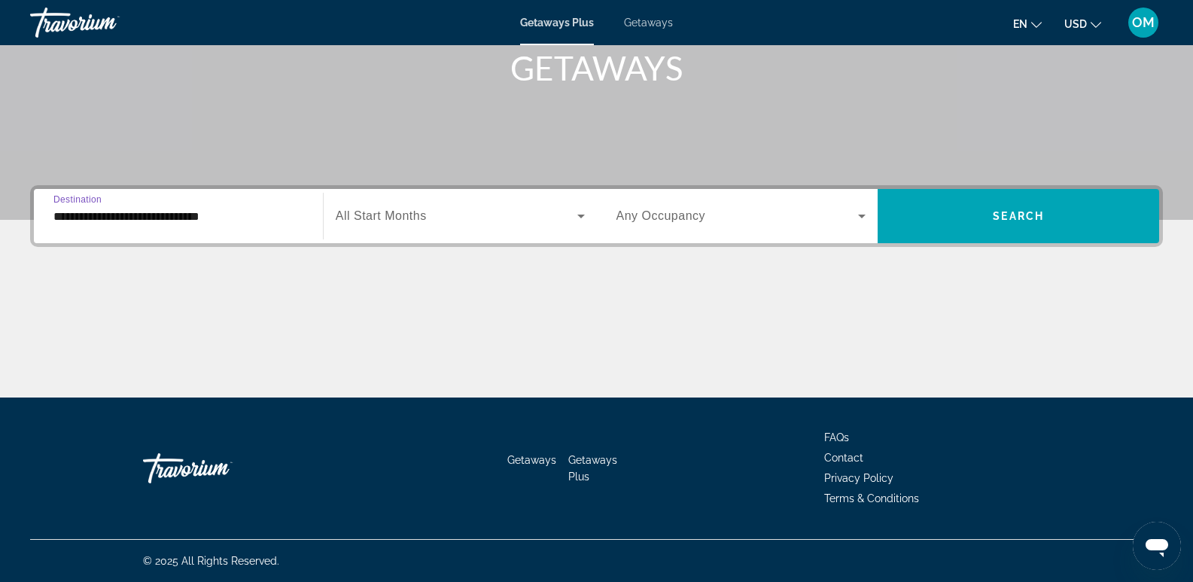
click at [575, 211] on icon "Search widget" at bounding box center [581, 216] width 18 height 18
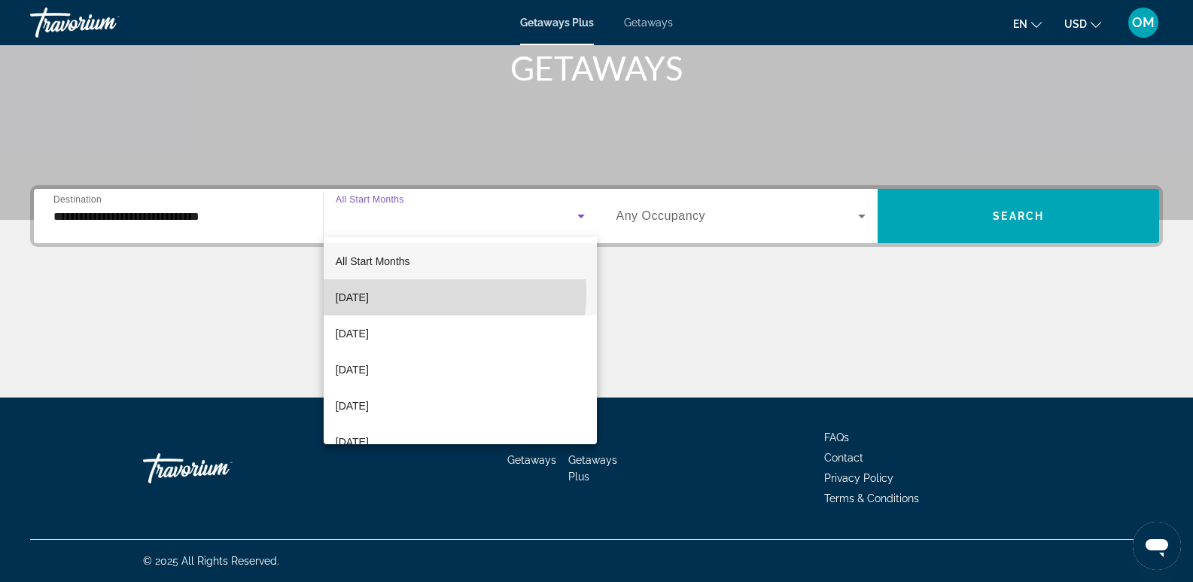
click at [419, 294] on mat-option "[DATE]" at bounding box center [460, 297] width 273 height 36
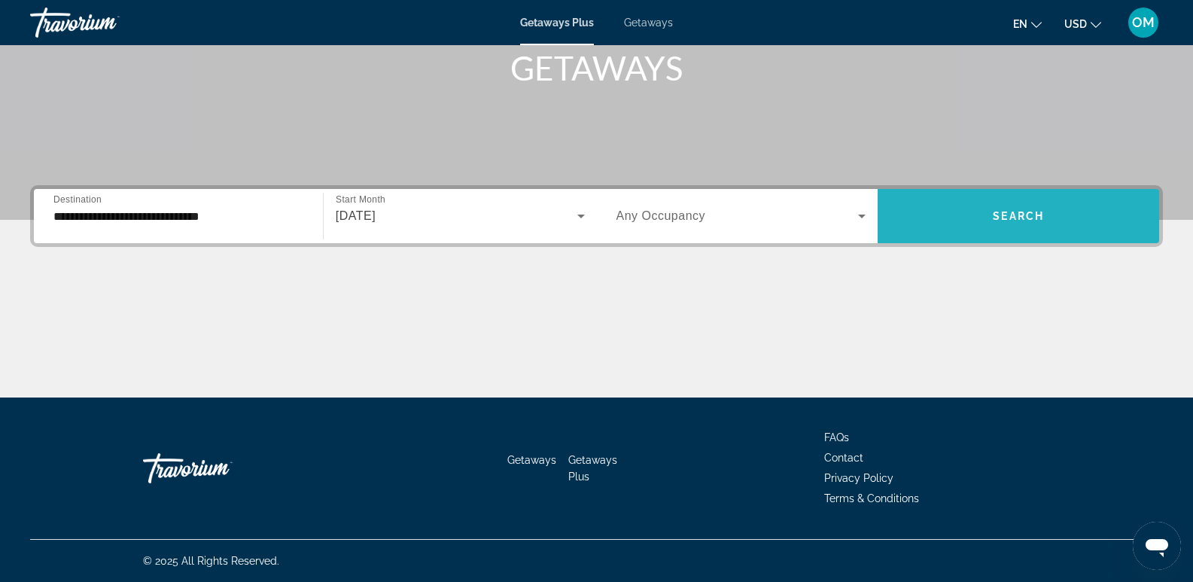
click at [1013, 214] on span "Search" at bounding box center [1017, 216] width 51 height 12
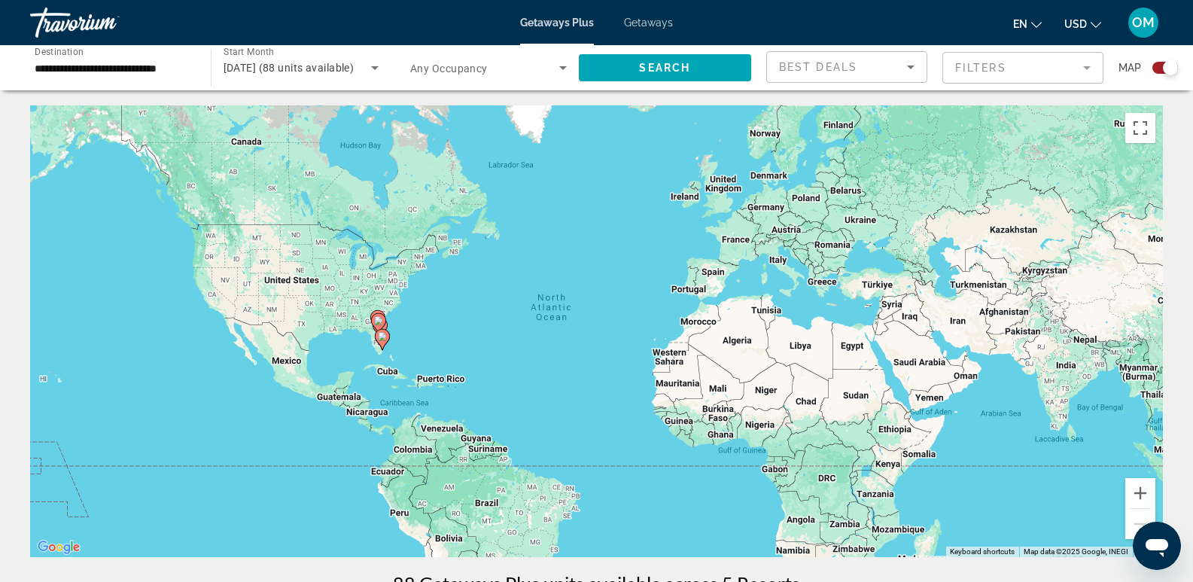
click at [1096, 21] on icon "Change currency" at bounding box center [1095, 25] width 11 height 11
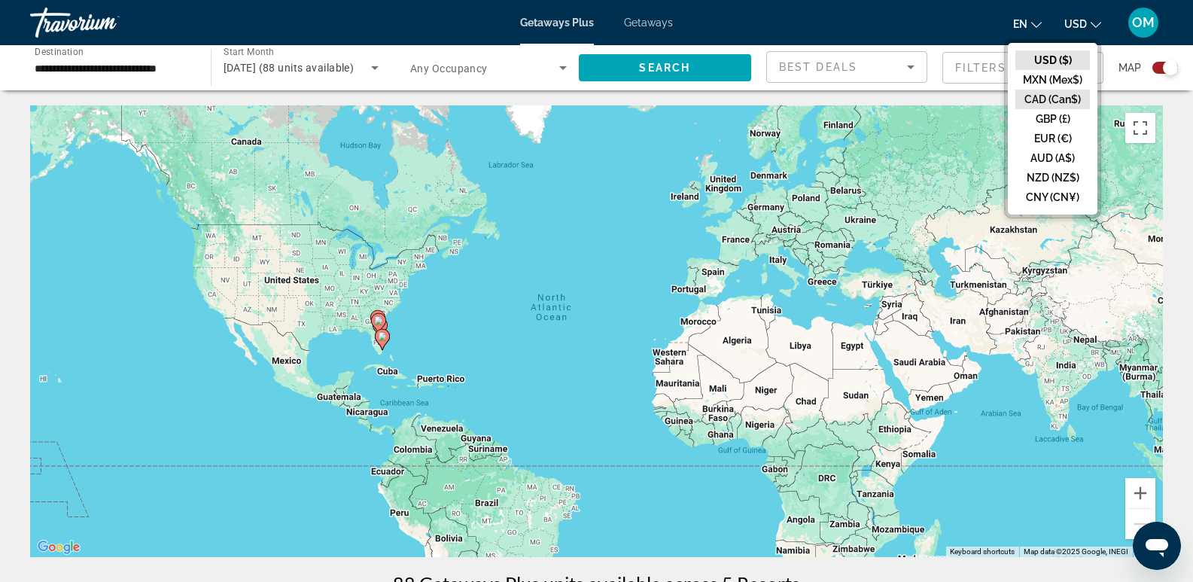
click at [1059, 99] on button "CAD (Can$)" at bounding box center [1052, 100] width 74 height 20
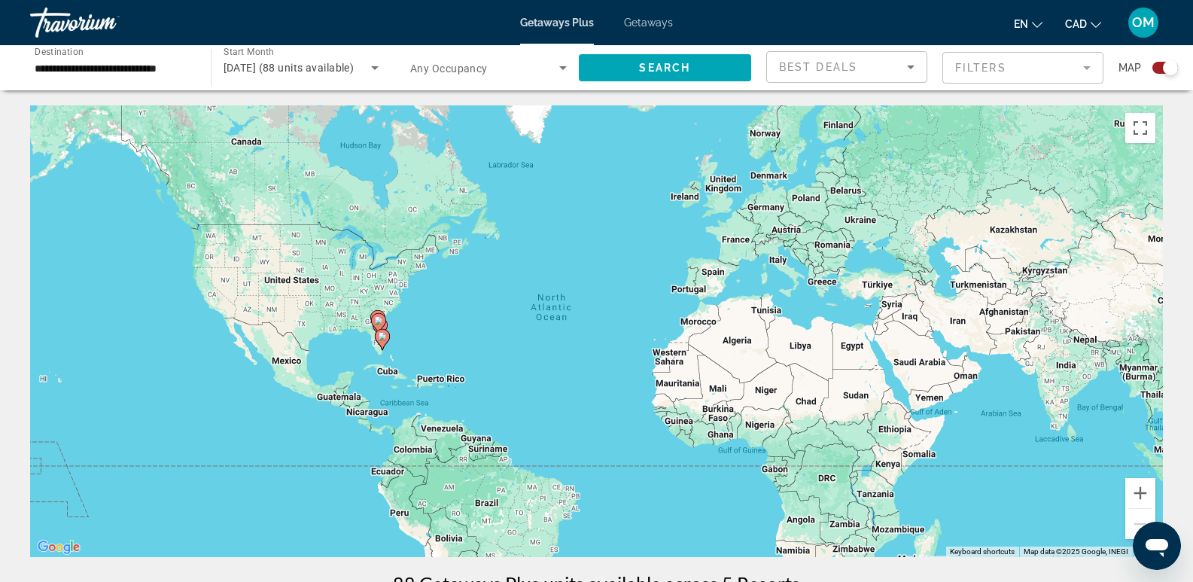
click at [1155, 67] on div "Search widget" at bounding box center [1165, 68] width 26 height 12
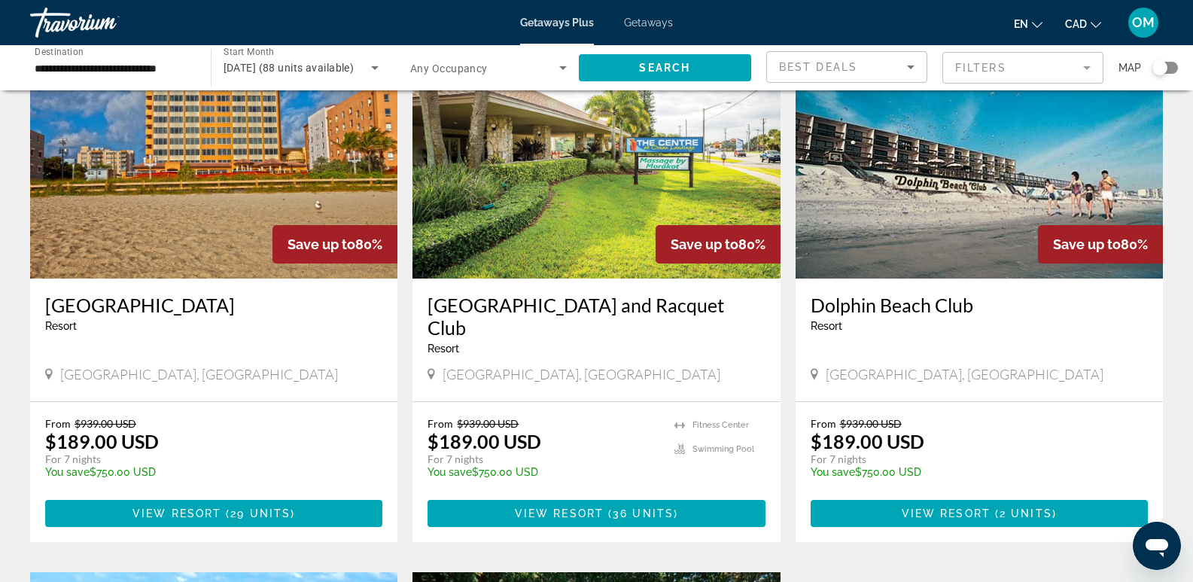
scroll to position [99, 0]
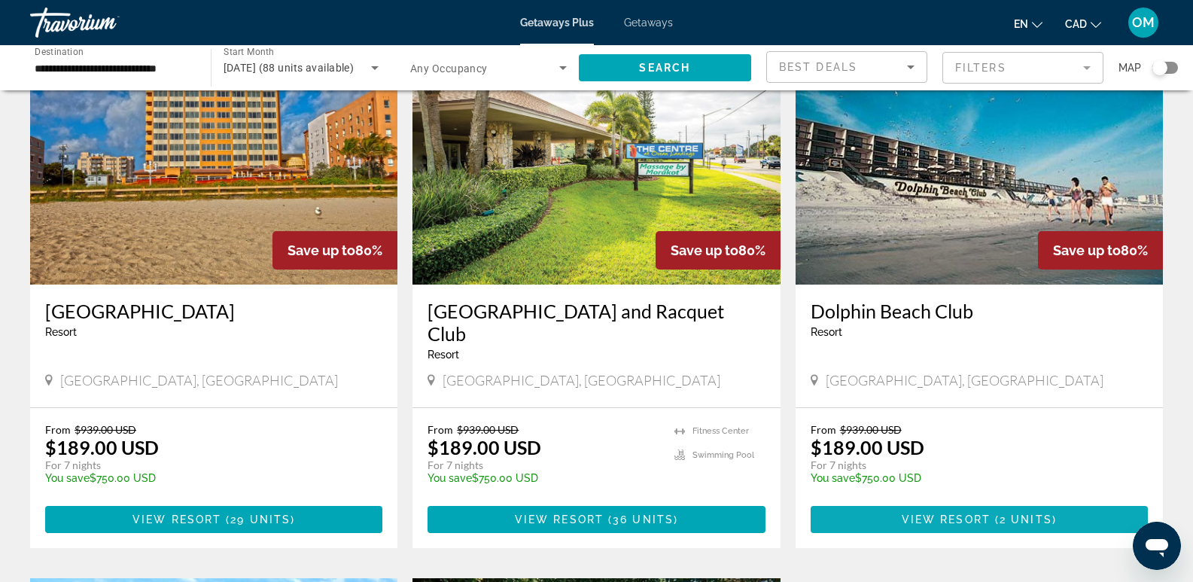
click at [1005, 521] on span "2 units" at bounding box center [1025, 519] width 53 height 12
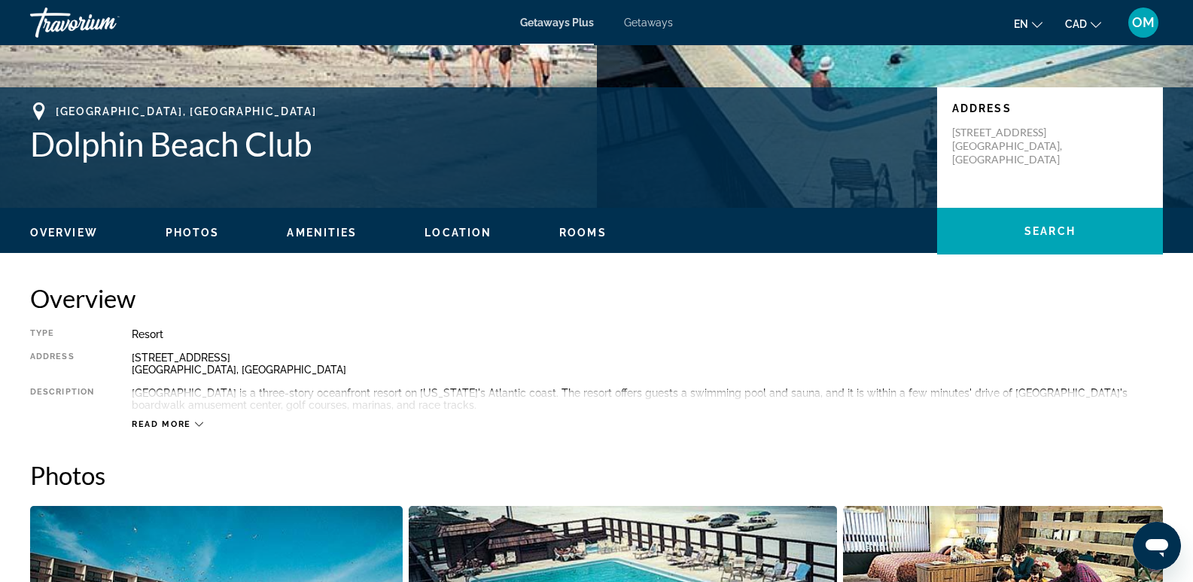
scroll to position [301, 0]
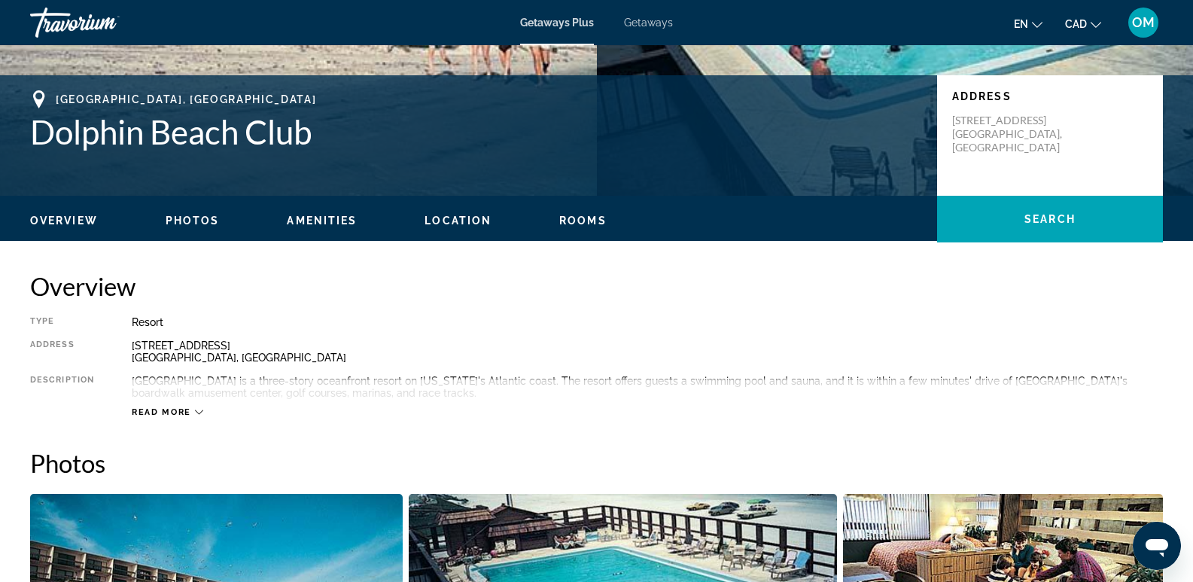
click at [140, 411] on span "Read more" at bounding box center [161, 412] width 59 height 10
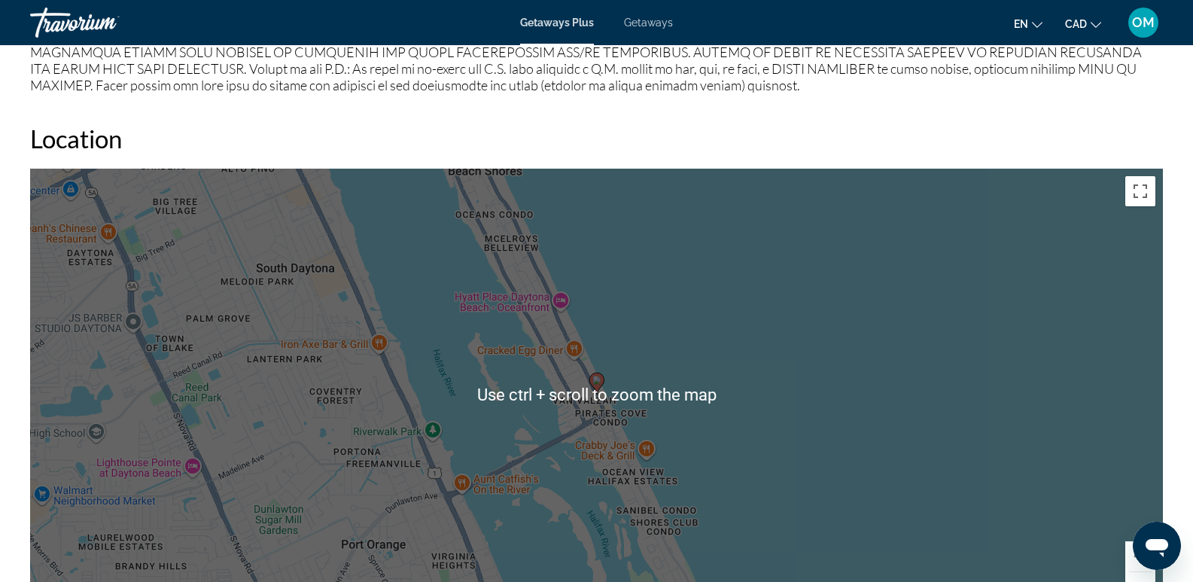
scroll to position [1354, 0]
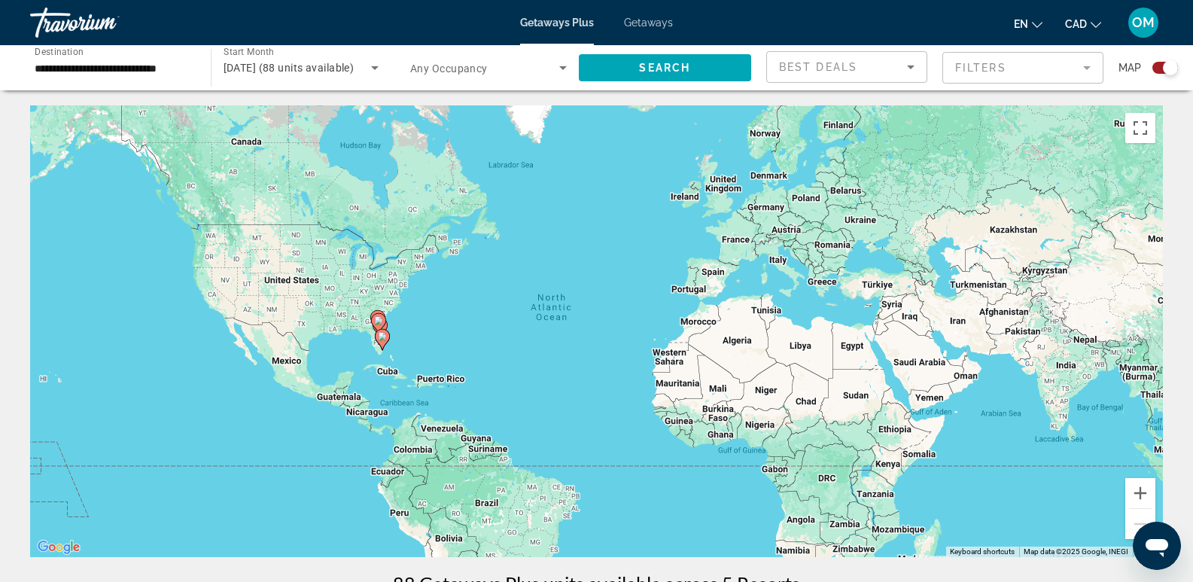
click at [378, 318] on image "Main content" at bounding box center [378, 320] width 9 height 9
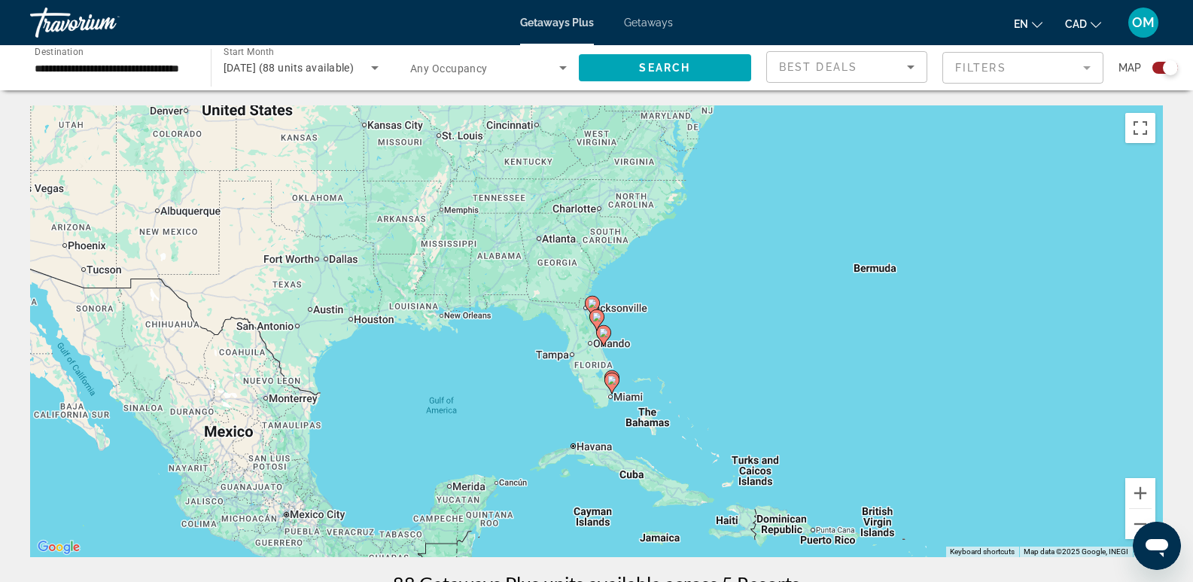
click at [598, 334] on icon "Main content" at bounding box center [603, 336] width 14 height 20
type input "**********"
